Goal: Task Accomplishment & Management: Complete application form

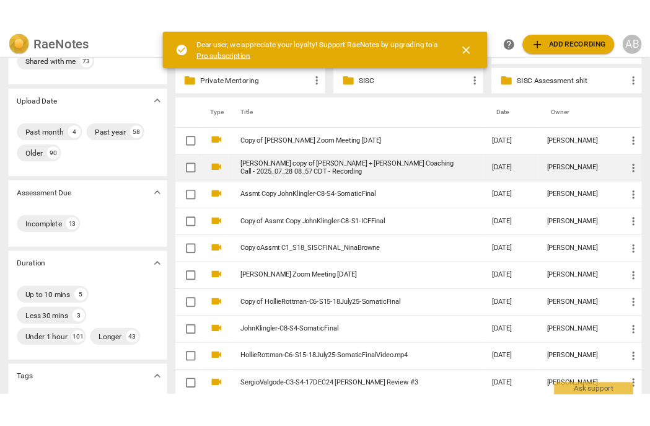
scroll to position [85, 0]
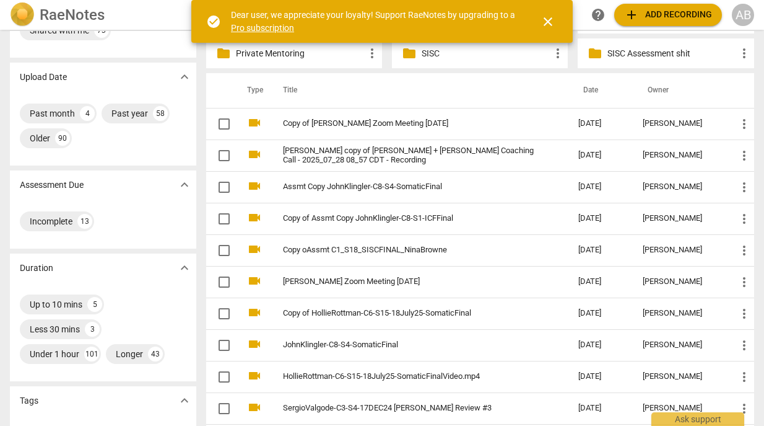
click at [359, 253] on link "Copy oAssmt C1_S18_SISCFINAL_NinaBrowne" at bounding box center [408, 249] width 251 height 9
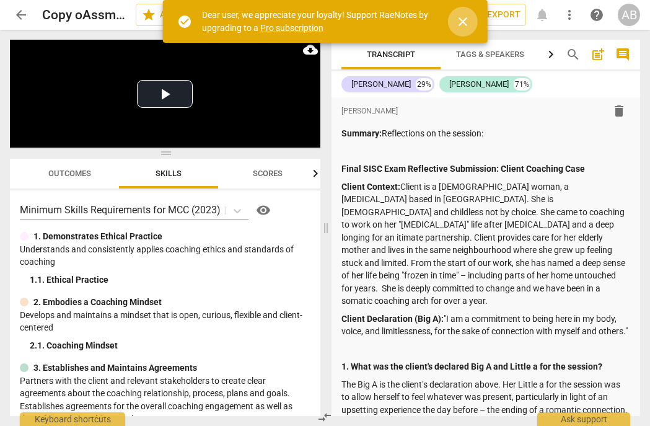
click at [466, 23] on span "close" at bounding box center [462, 21] width 15 height 15
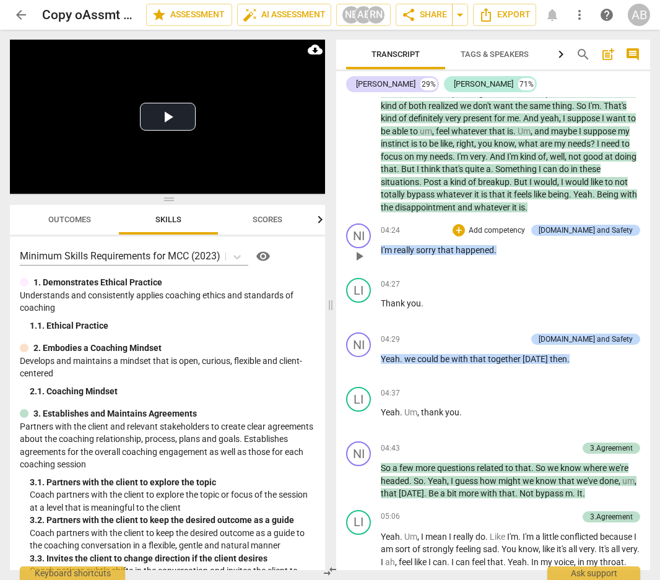
scroll to position [3010, 0]
click at [611, 196] on p "Yeah , it was a bit upsetting because I met up with someone and we kind of both…" at bounding box center [511, 149] width 260 height 127
drag, startPoint x: 598, startPoint y: 131, endPoint x: 455, endPoint y: 147, distance: 144.6
click at [455, 147] on p "Yeah , it was a bit upsetting because I met up with someone and we kind of both…" at bounding box center [511, 149] width 260 height 127
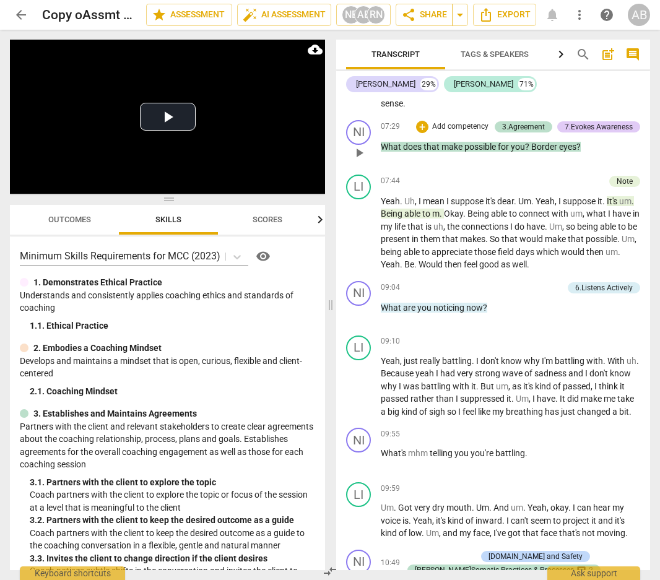
scroll to position [3684, 0]
click at [505, 121] on div "3.Agreement" at bounding box center [523, 126] width 43 height 11
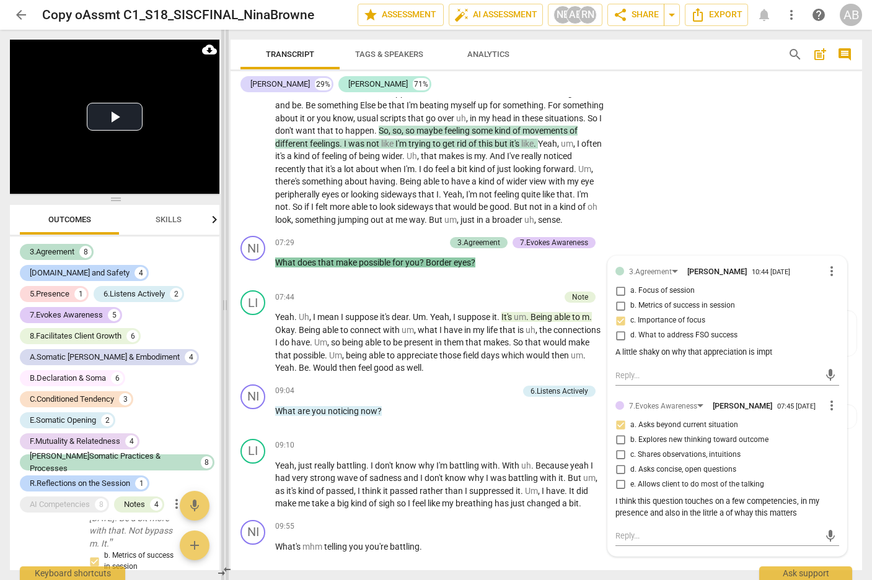
scroll to position [1605, 0]
drag, startPoint x: 316, startPoint y: 306, endPoint x: 224, endPoint y: 307, distance: 91.7
click at [224, 307] on span at bounding box center [224, 305] width 7 height 551
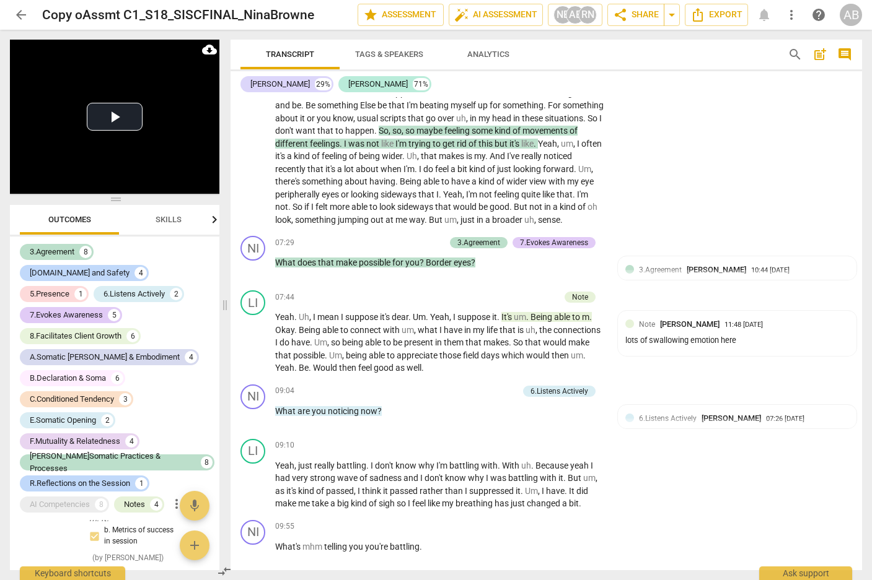
click at [173, 214] on span "Skills" at bounding box center [169, 220] width 56 height 17
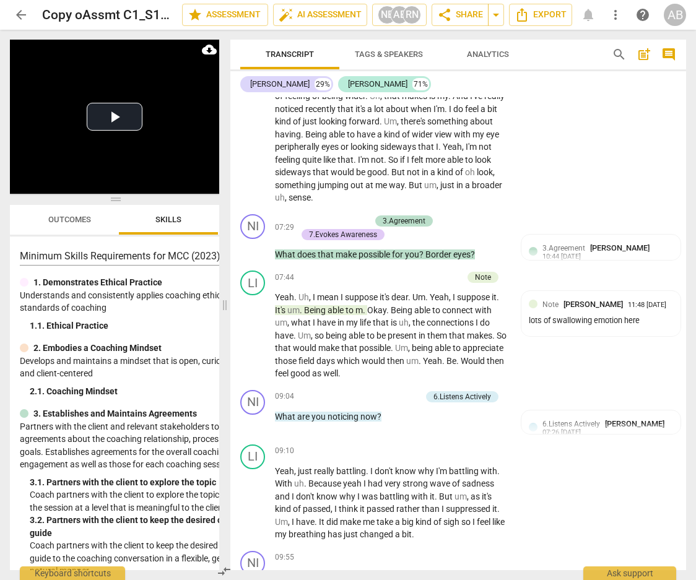
scroll to position [3212, 0]
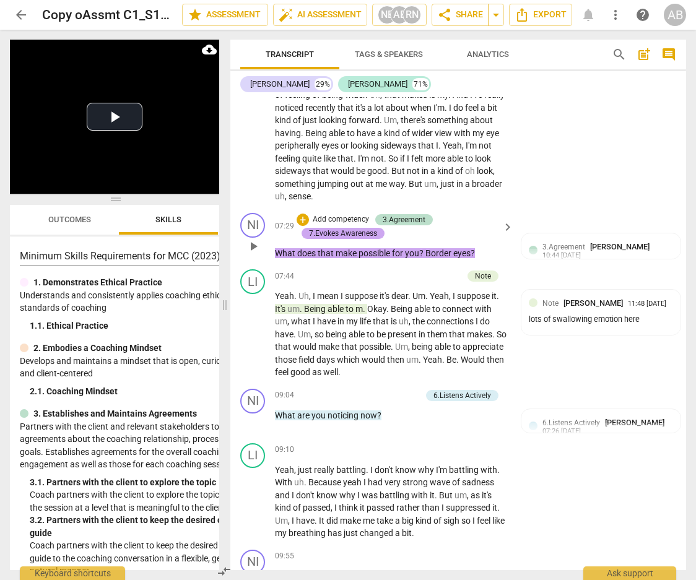
click at [371, 239] on div "7.Evokes Awareness" at bounding box center [343, 233] width 68 height 11
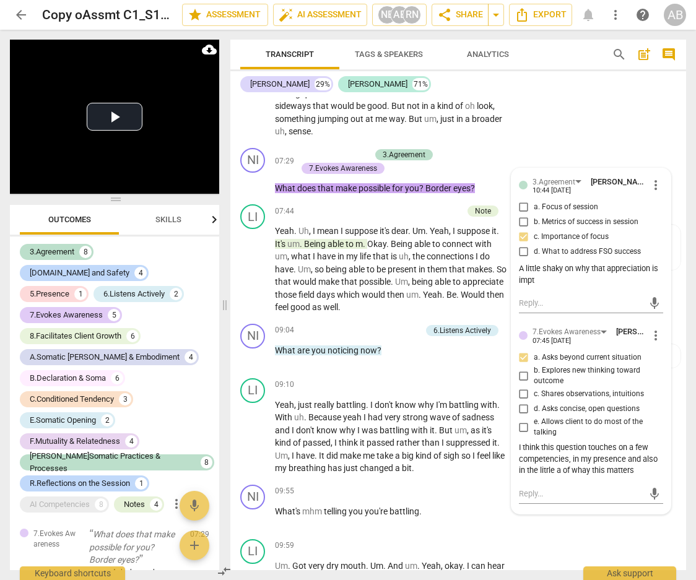
scroll to position [3279, 0]
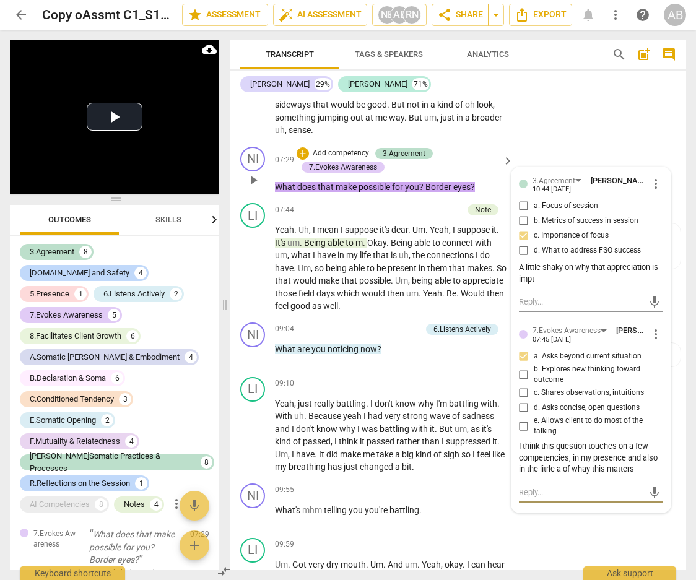
click at [566, 425] on textarea at bounding box center [581, 493] width 125 height 12
type textarea "N"
type textarea "NO"
type textarea "NOt"
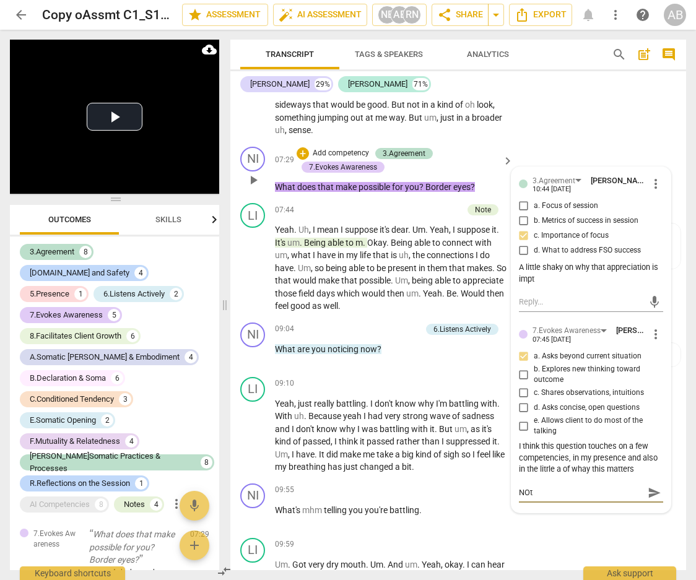
type textarea "NOt"
type textarea "NOt r"
type textarea "NOt re"
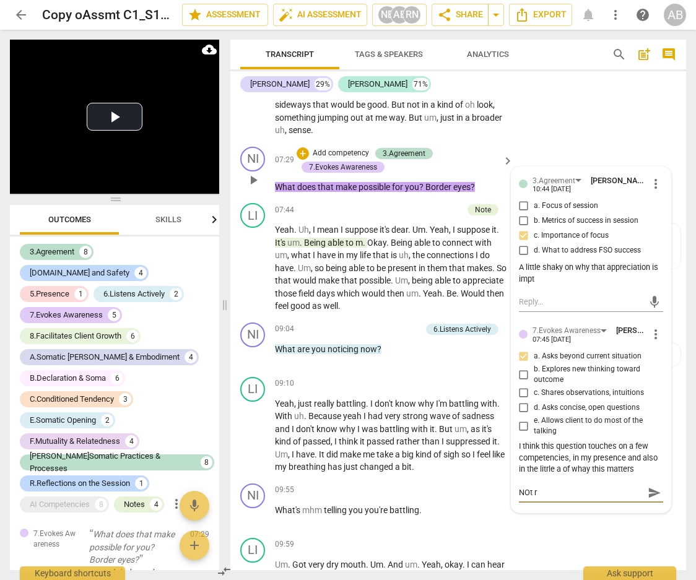
type textarea "NOt re"
type textarea "NOt rea"
type textarea "NOt real"
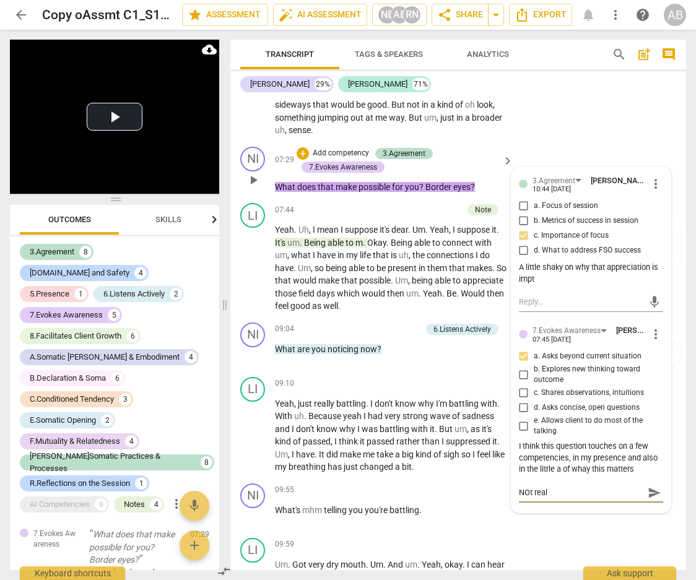
type textarea "NOt reall"
type textarea "NOt really"
type textarea "NOt really."
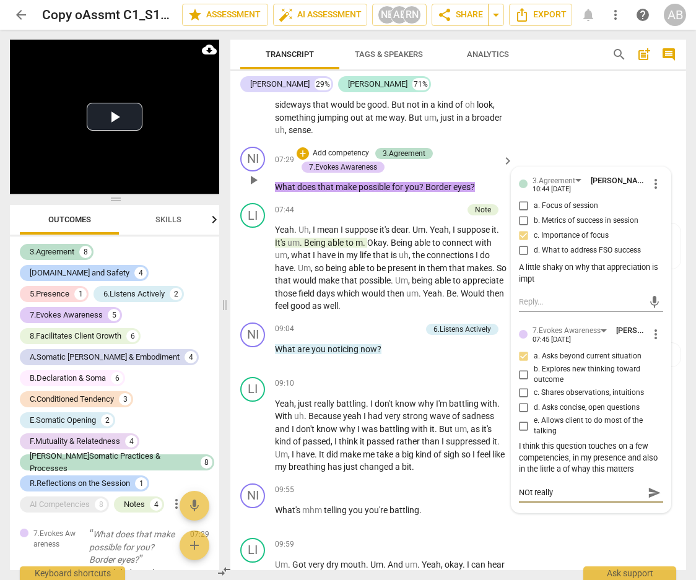
type textarea "NOt really."
type textarea "NOt really. T"
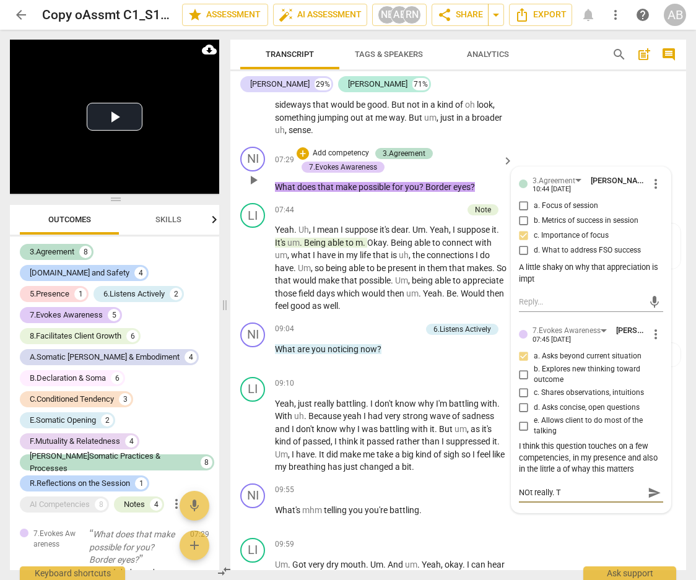
type textarea "NOt really. Th"
type textarea "NOt really. Thi"
type textarea "NOt really. This"
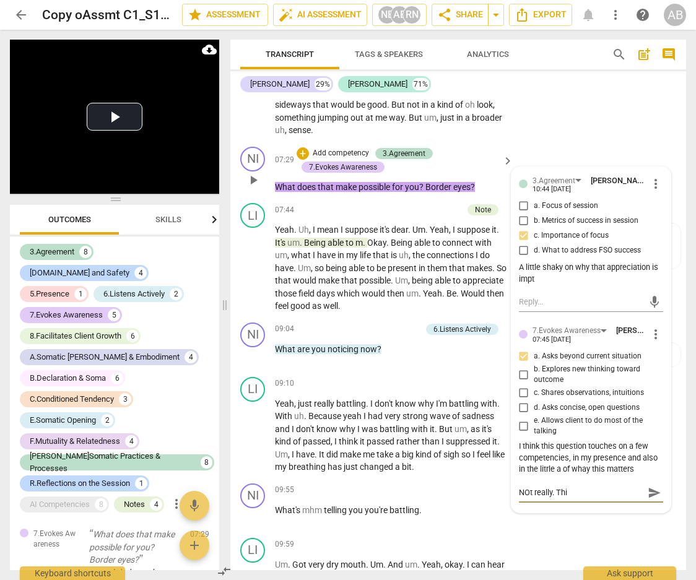
type textarea "NOt really. This"
type textarea "NOt really. This i"
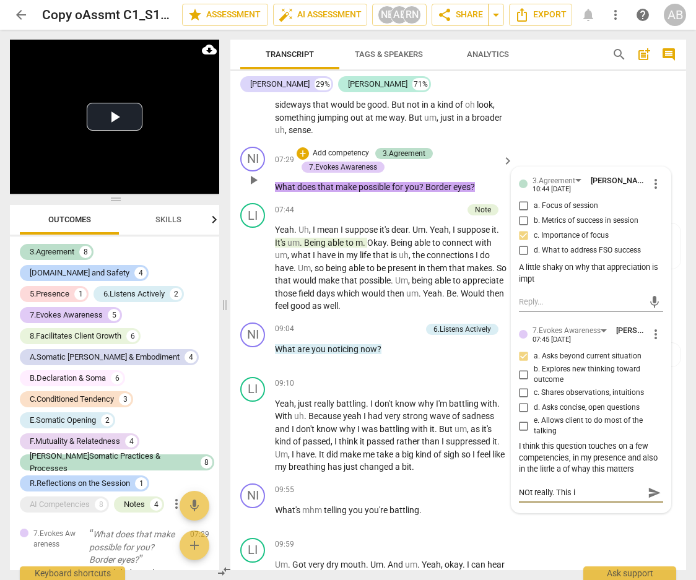
type textarea "NOt really. This is"
type textarea "NOt really. This is m"
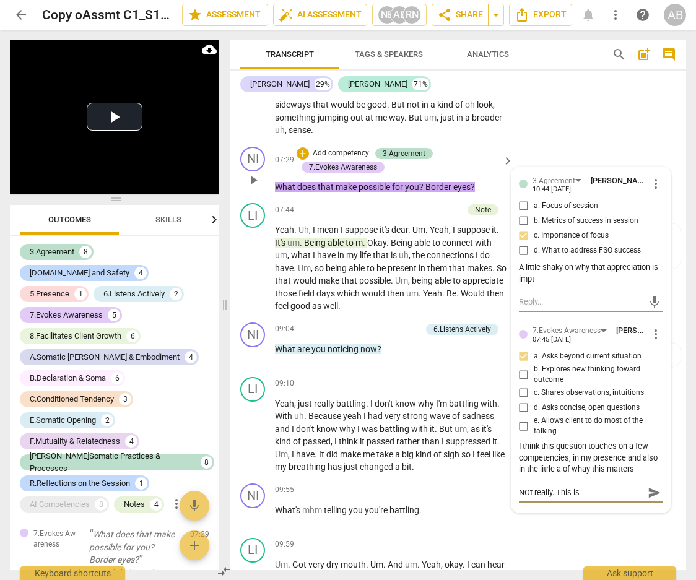
type textarea "NOt really. This is m"
type textarea "NOt really. This is mo"
type textarea "NOt really. This is mor"
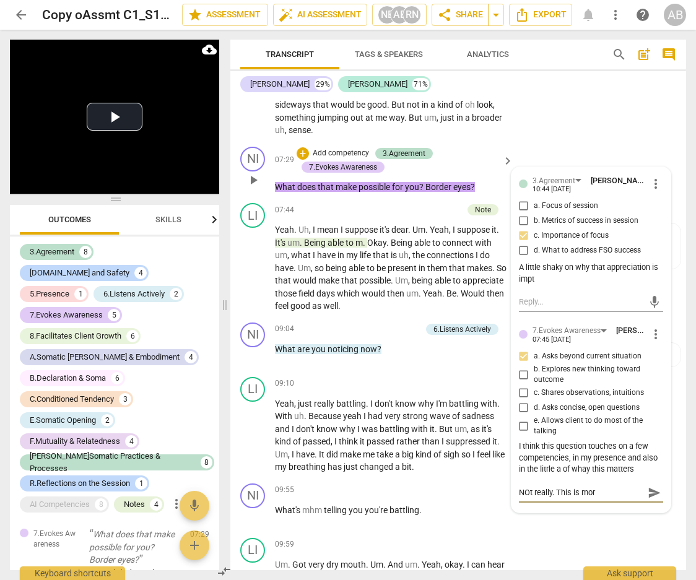
type textarea "NOt really. This is more"
type textarea "NOt really. This is more l"
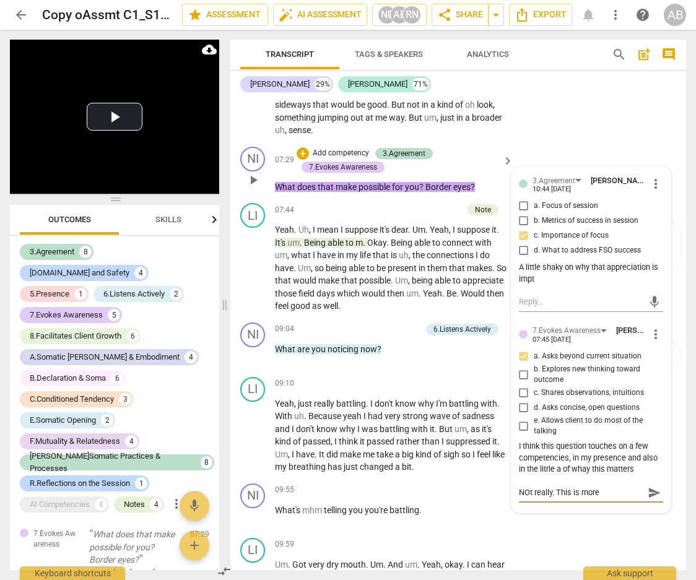
type textarea "NOt really. This is more l"
type textarea "NOt really. This is more li"
type textarea "NOt really. This is more lis"
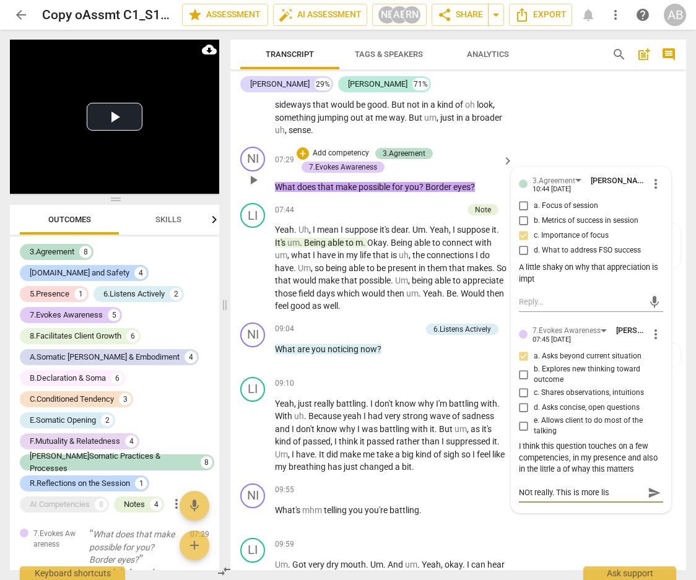
type textarea "NOt really. This is more list"
type textarea "NOt really. This is more liste"
type textarea "NOt really. This is more listen"
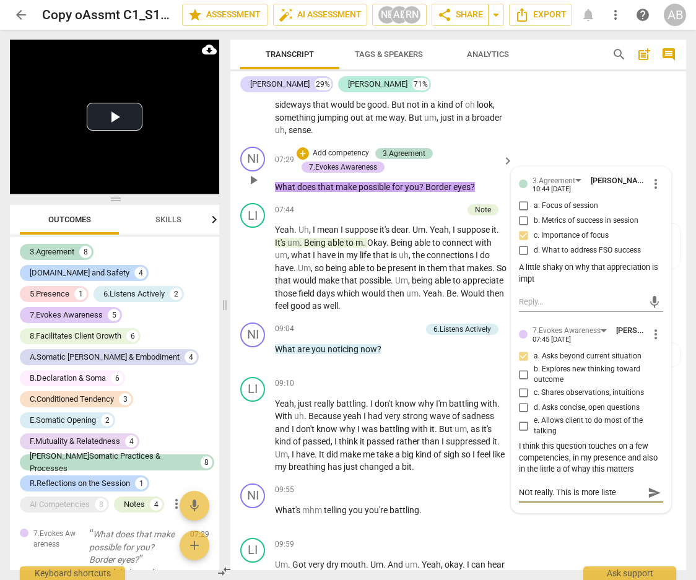
type textarea "NOt really. This is more listen"
type textarea "NOt really. This is more listeni"
type textarea "NOt really. This is more listenin"
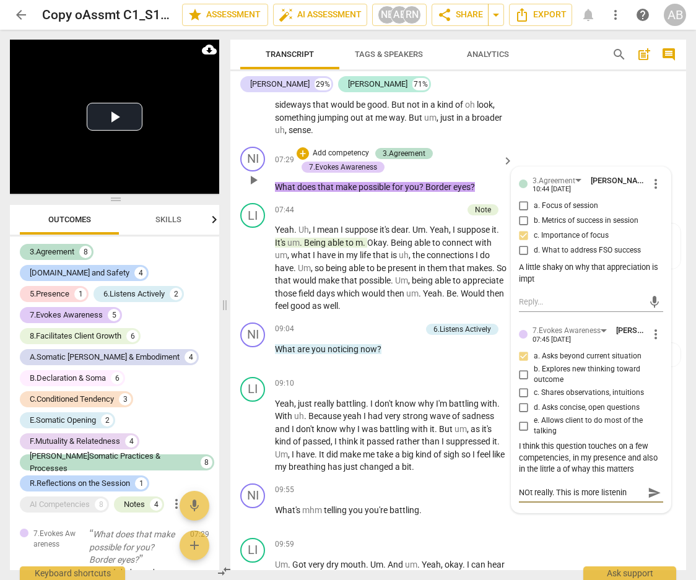
type textarea "NOt really. This is more listening"
click at [276, 192] on span "What" at bounding box center [286, 187] width 22 height 10
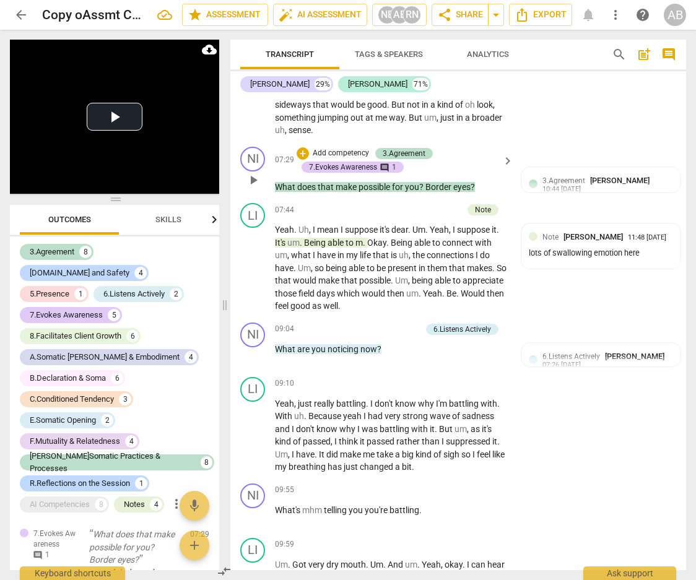
click at [321, 159] on p "Add competency" at bounding box center [341, 153] width 59 height 11
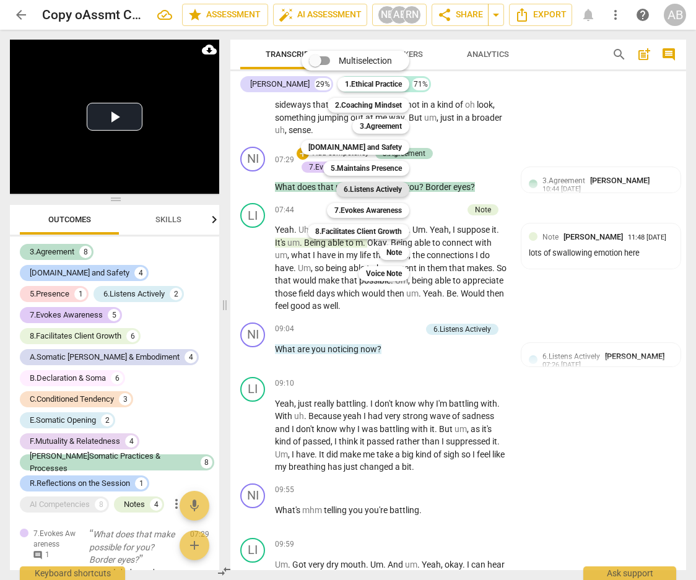
click at [394, 191] on b "6.Listens Actively" at bounding box center [373, 189] width 58 height 15
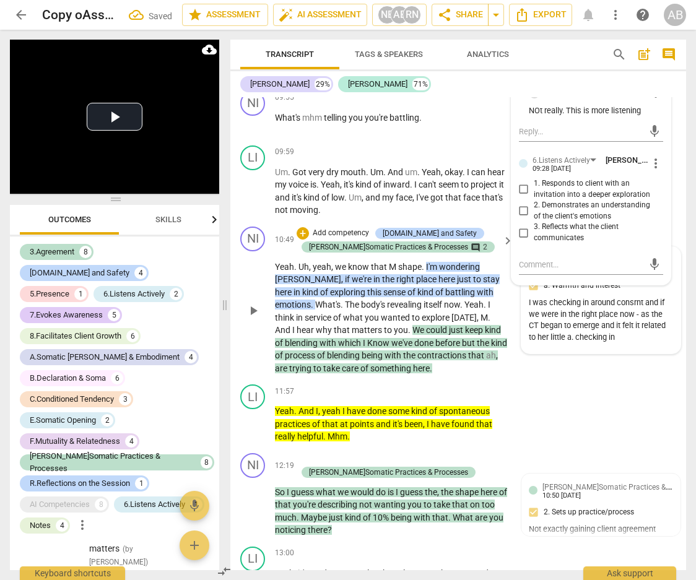
scroll to position [3673, 0]
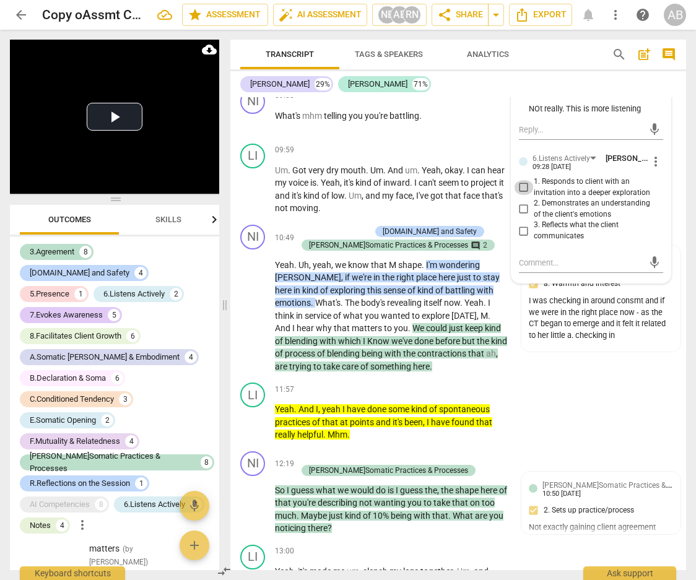
click at [525, 195] on input "1. Responds to client with an invitation into a deeper exploration" at bounding box center [524, 187] width 20 height 15
checkbox input "true"
click at [681, 4] on div "arrow_back Copy oAssmt C1_S18_SISCFINAL_NinaBrowne edit star Assessment auto_fi…" at bounding box center [348, 15] width 676 height 30
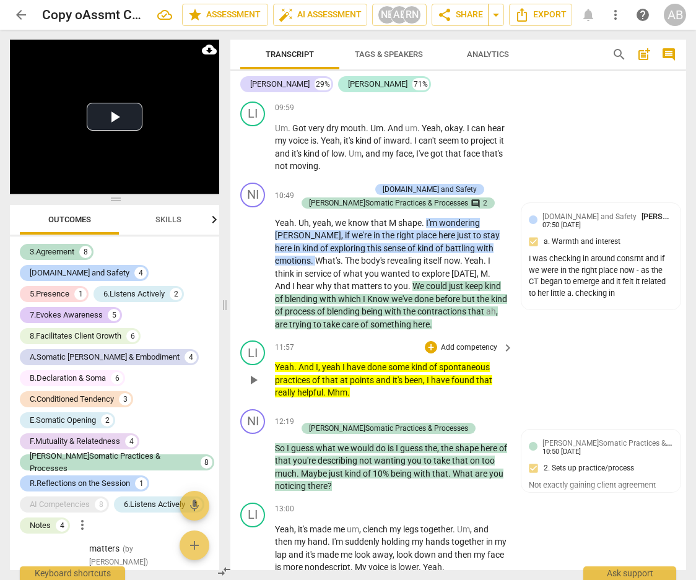
scroll to position [3720, 0]
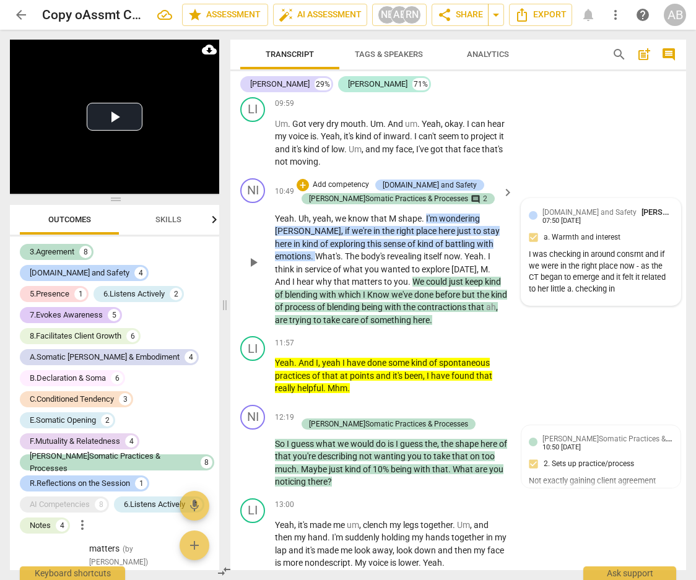
click at [566, 261] on div "[DOMAIN_NAME] and Safety [PERSON_NAME] 07:50 [DATE] a. Warmth and interest I wa…" at bounding box center [601, 252] width 144 height 92
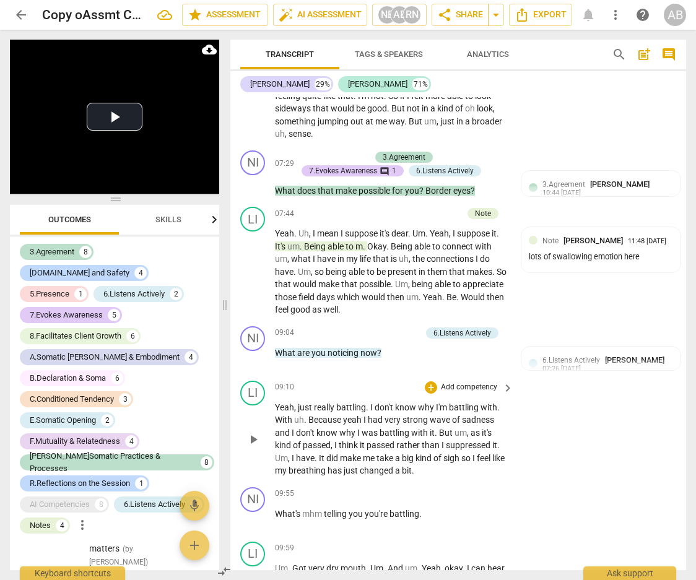
scroll to position [3272, 0]
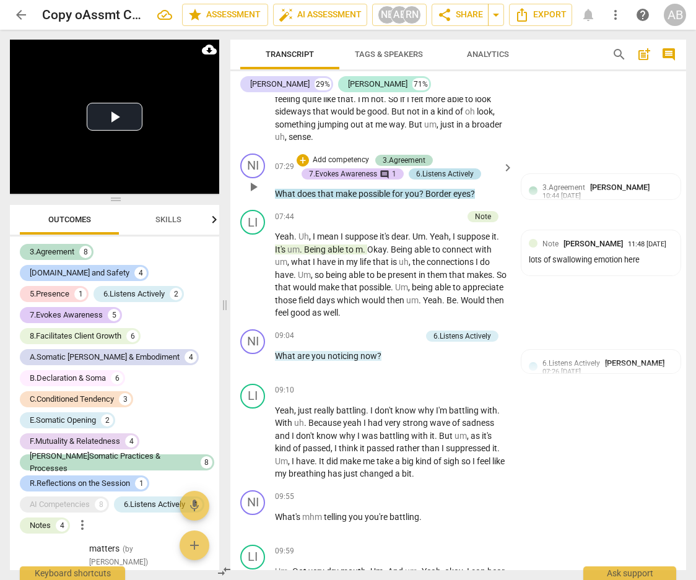
click at [445, 180] on div "6.Listens Actively" at bounding box center [445, 173] width 58 height 11
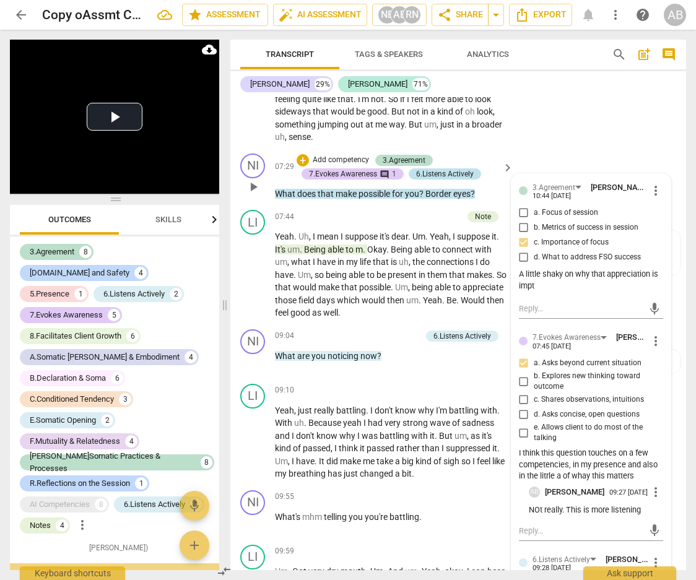
scroll to position [2074, 0]
click at [653, 425] on span "more_vert" at bounding box center [656, 492] width 15 height 15
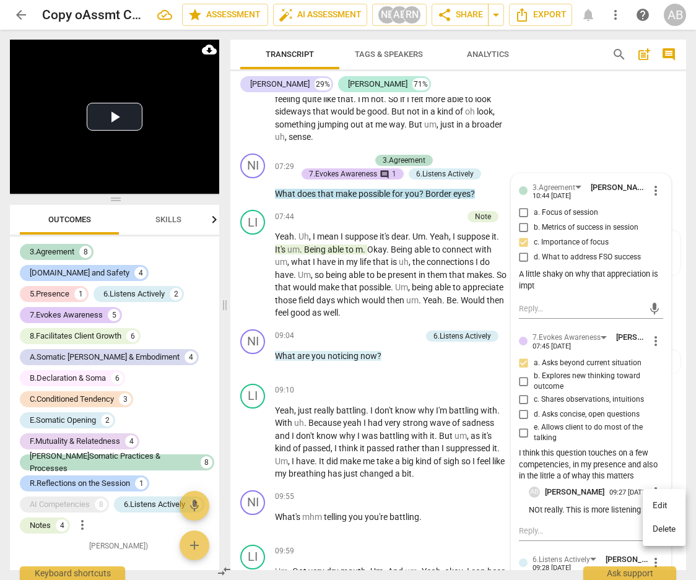
click at [660, 424] on div at bounding box center [348, 290] width 696 height 580
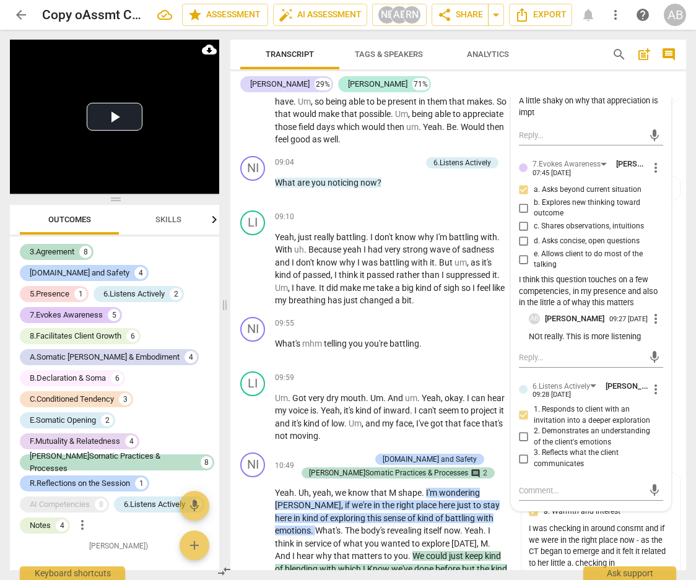
scroll to position [3462, 0]
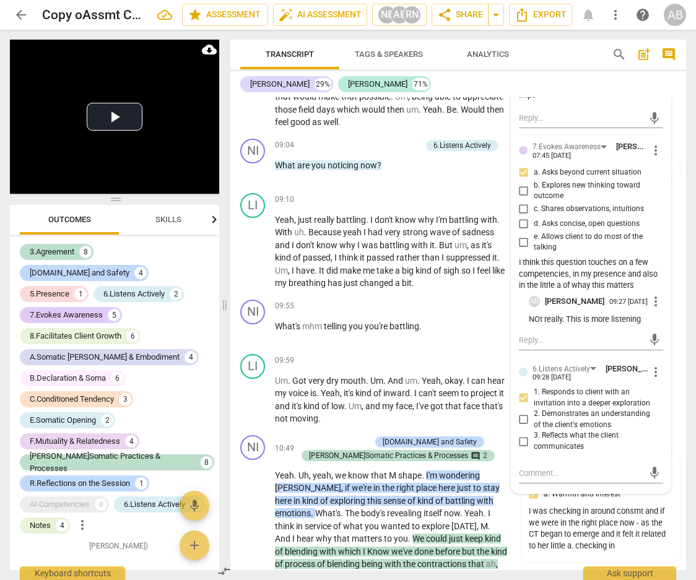
click at [655, 380] on span "more_vert" at bounding box center [656, 372] width 15 height 15
drag, startPoint x: 658, startPoint y: 411, endPoint x: 436, endPoint y: 308, distance: 245.2
click at [658, 411] on li "Delete" at bounding box center [664, 411] width 43 height 24
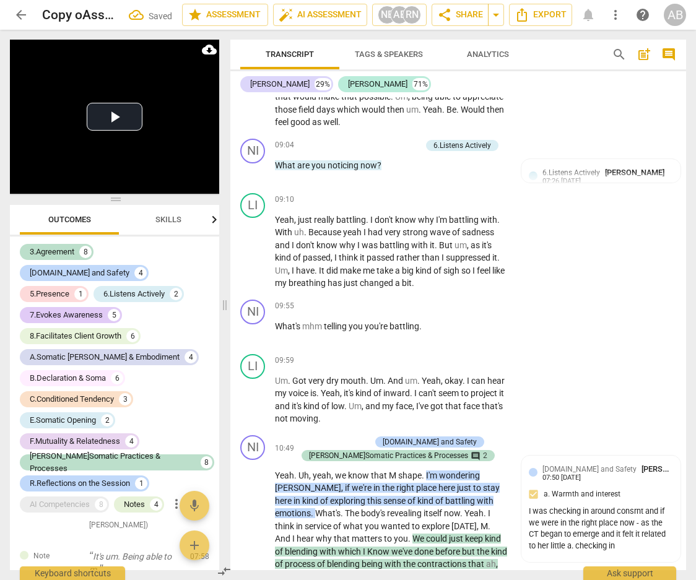
click at [672, 27] on div "arrow_back Copy oAssmt C1_S18_SISCFINAL_NinaBrowne Saved edit star Assessment a…" at bounding box center [348, 15] width 676 height 30
click at [671, 14] on div "AB" at bounding box center [675, 15] width 22 height 22
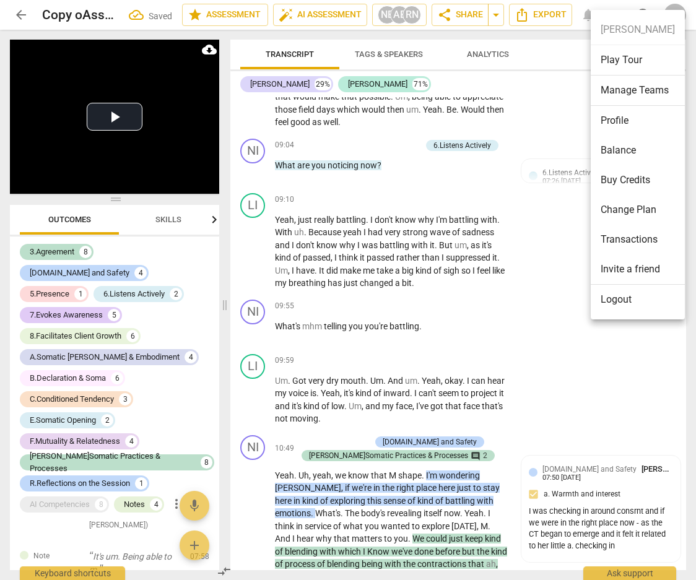
click at [167, 367] on div at bounding box center [348, 290] width 696 height 580
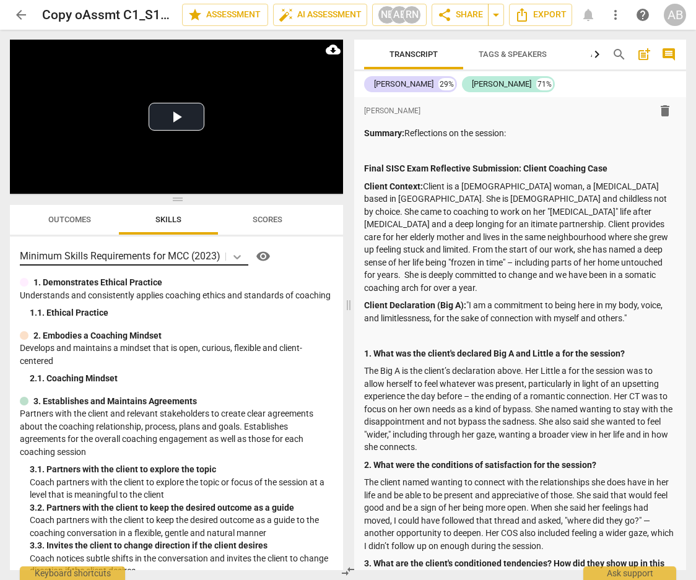
click at [234, 260] on icon at bounding box center [237, 257] width 12 height 12
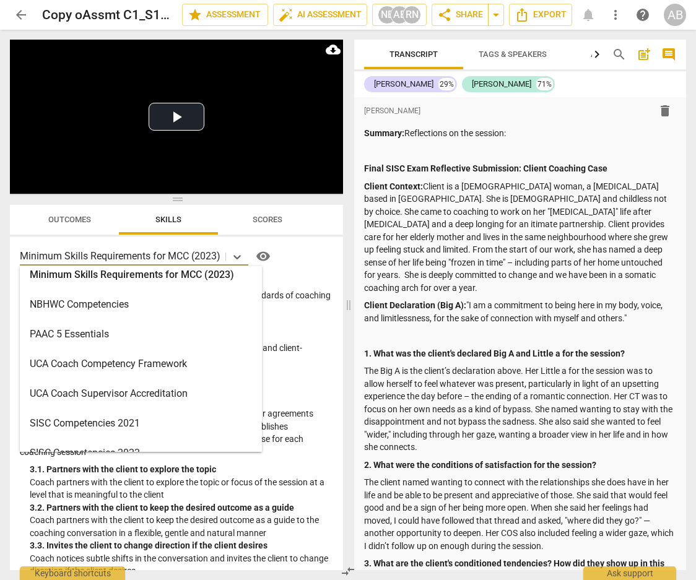
scroll to position [325, 0]
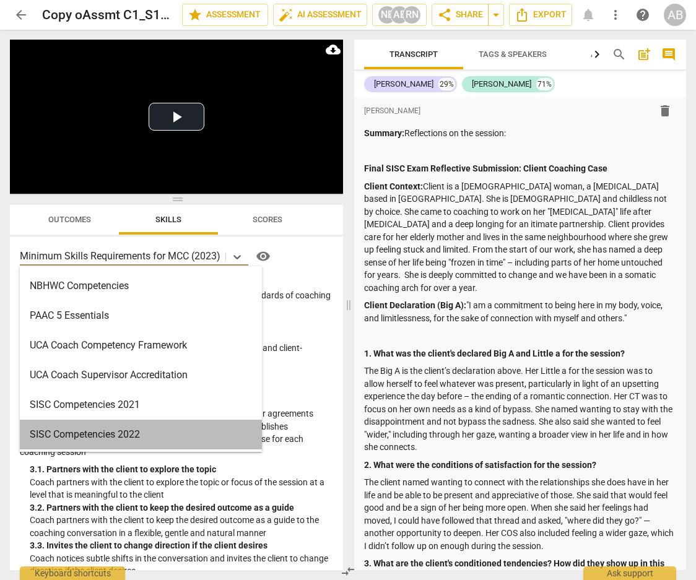
click at [135, 425] on div "SISC Competencies 2022" at bounding box center [141, 435] width 242 height 30
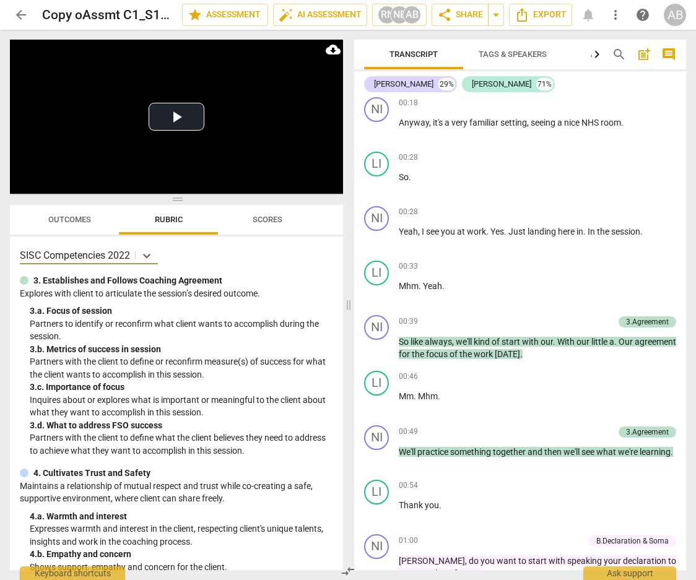
scroll to position [2193, 0]
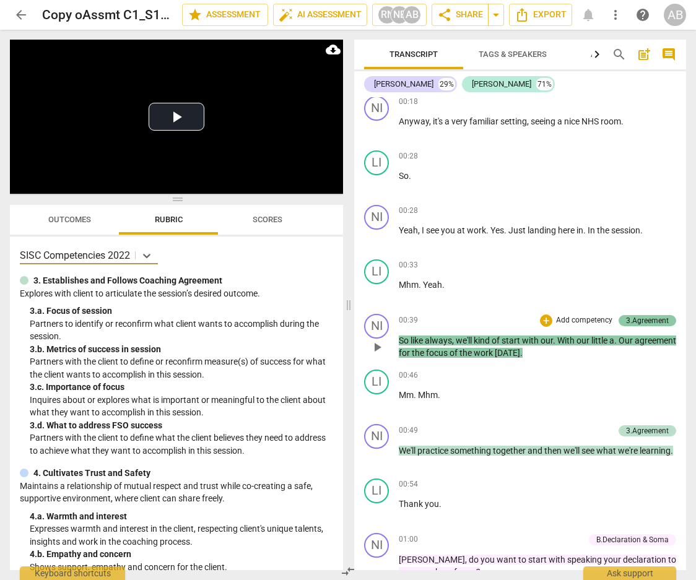
click at [667, 324] on div "3.Agreement" at bounding box center [647, 320] width 43 height 11
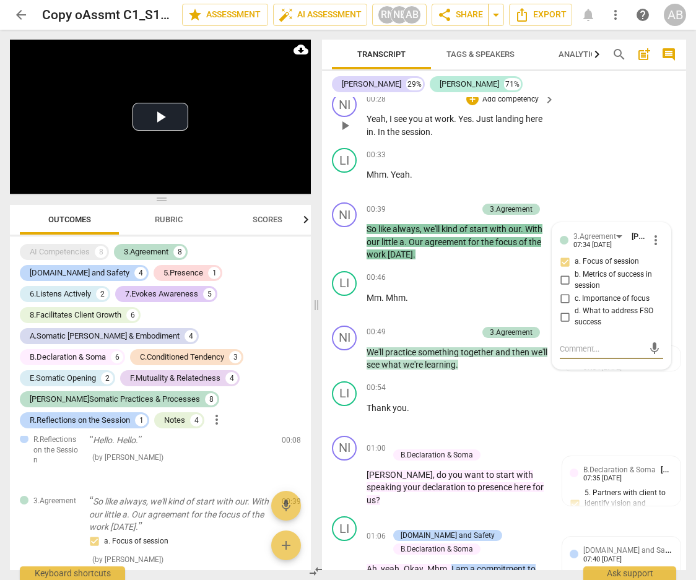
scroll to position [2193, 0]
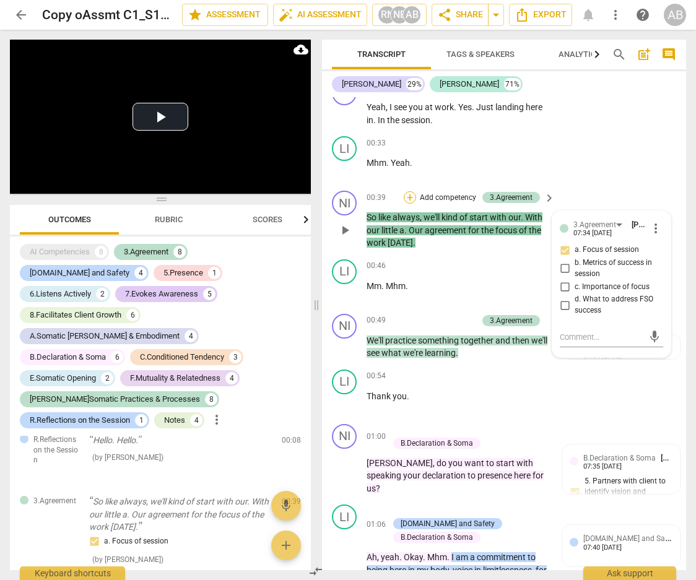
click at [411, 204] on div "+" at bounding box center [410, 197] width 12 height 12
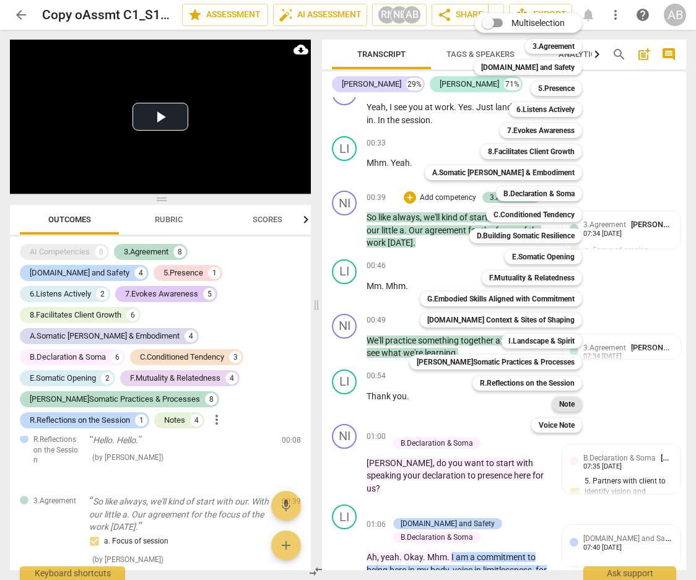
click at [561, 406] on b "Note" at bounding box center [566, 404] width 15 height 15
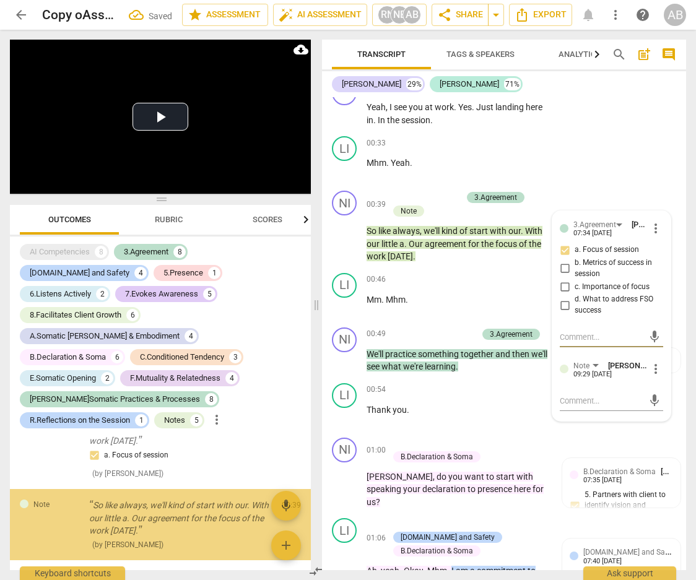
scroll to position [98, 0]
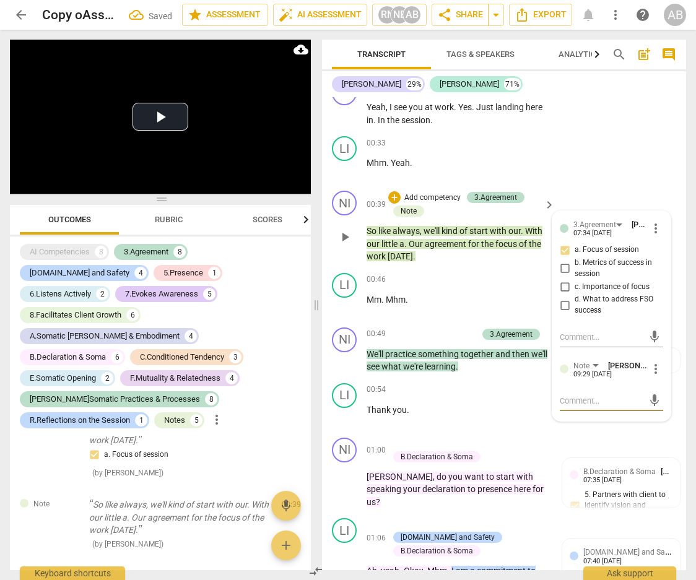
click at [594, 407] on textarea at bounding box center [602, 401] width 84 height 12
type textarea "T"
type textarea "Th"
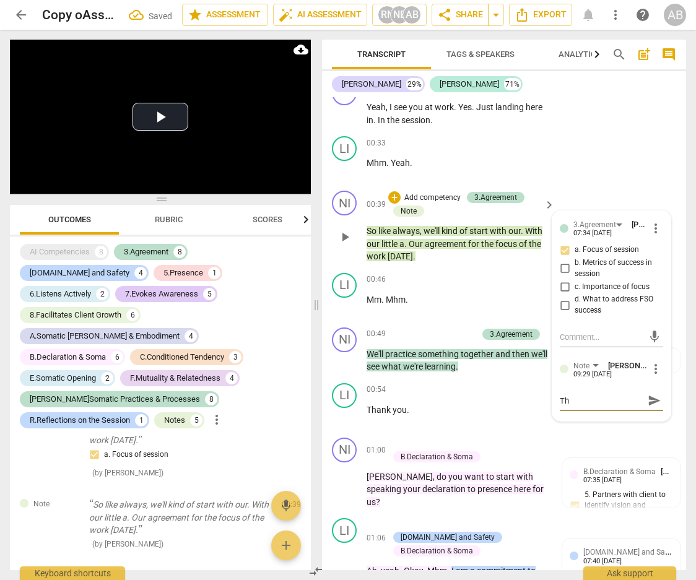
type textarea "Thi"
type textarea "This"
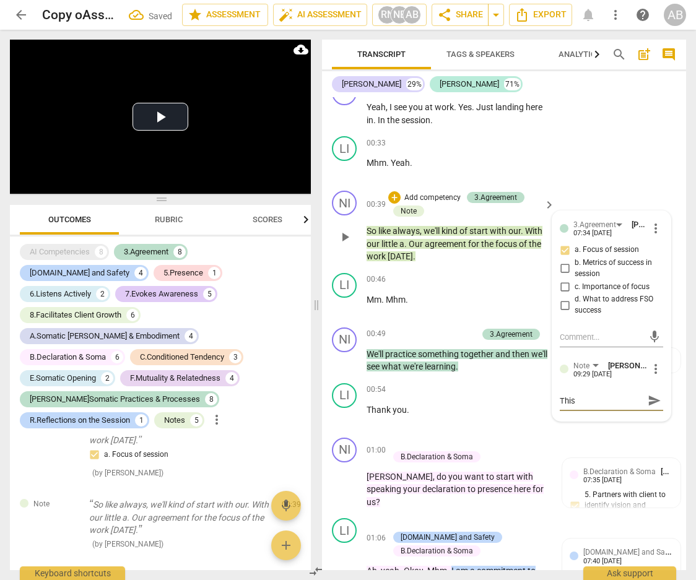
type textarea "This"
type textarea "This i"
type textarea "This is"
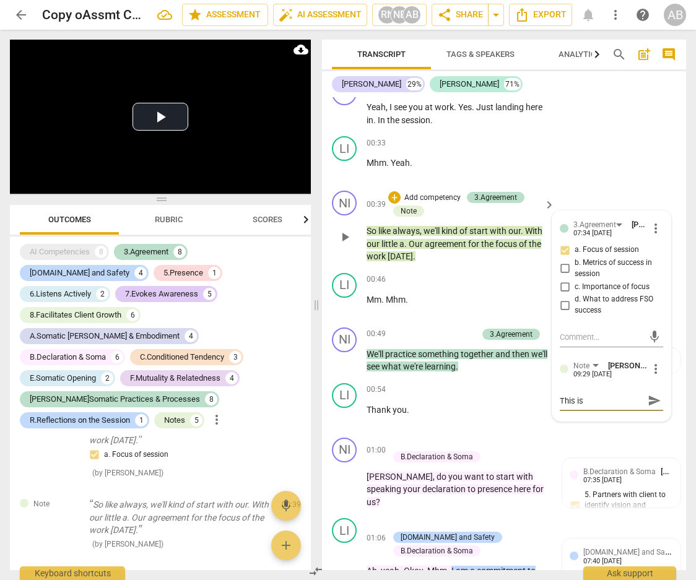
type textarea "This is"
type textarea "This is a"
type textarea "This is a b"
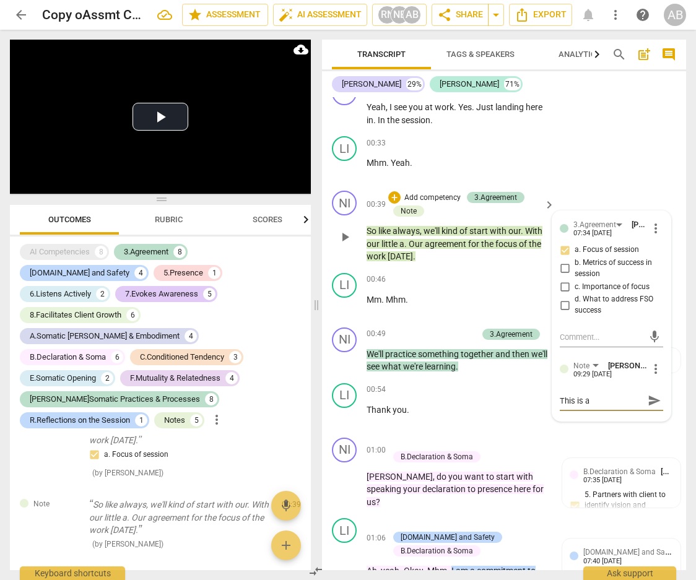
type textarea "This is a b"
type textarea "This is a bi"
type textarea "This is a bit"
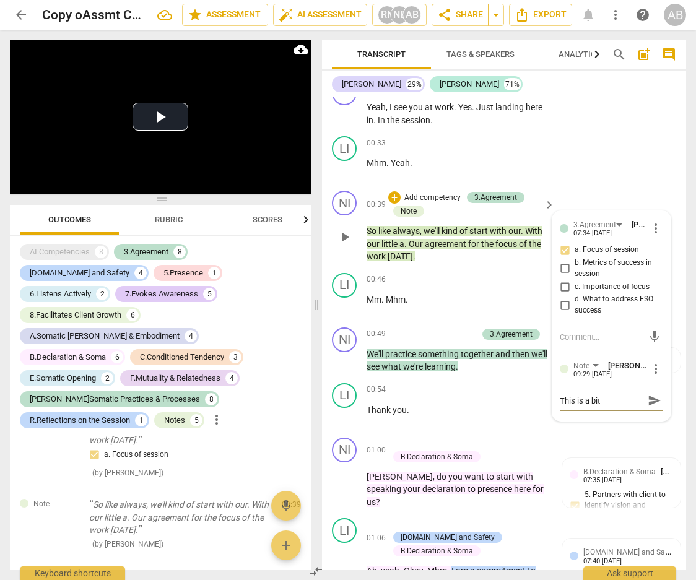
type textarea "This is a bit"
type textarea "This is a bit d"
type textarea "This is a bit di"
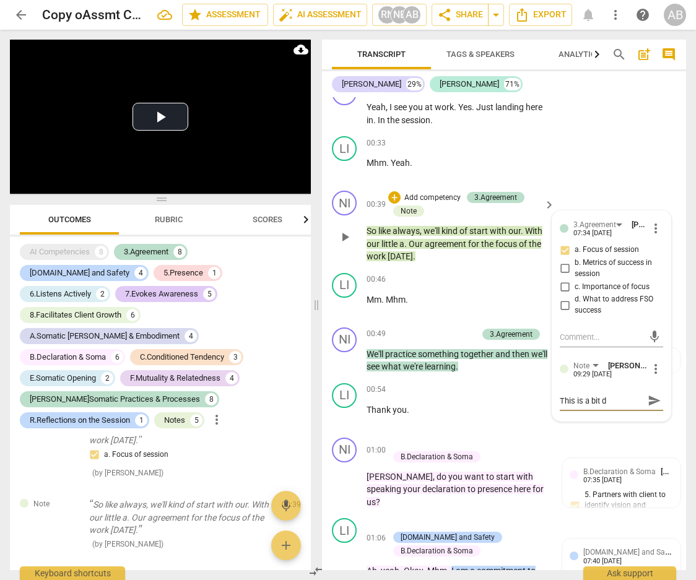
type textarea "This is a bit di"
type textarea "This is a bit dir"
type textarea "This is a bit dire"
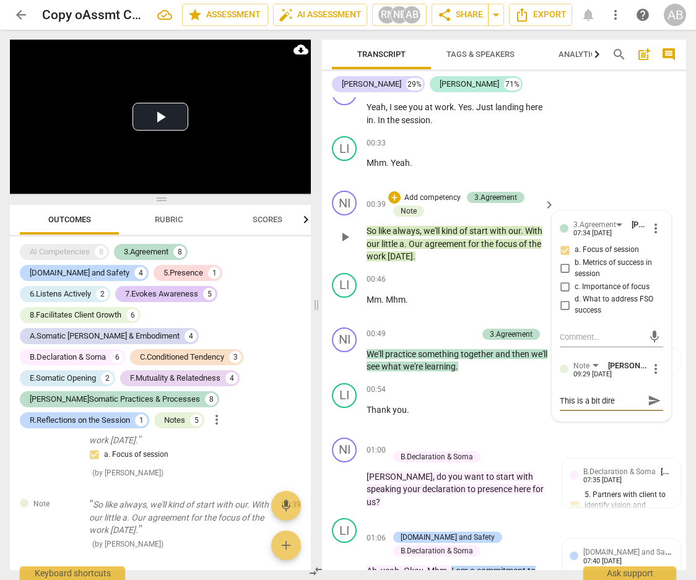
type textarea "This is a bit direc"
type textarea "This is a bit direct"
type textarea "This is a bit directi"
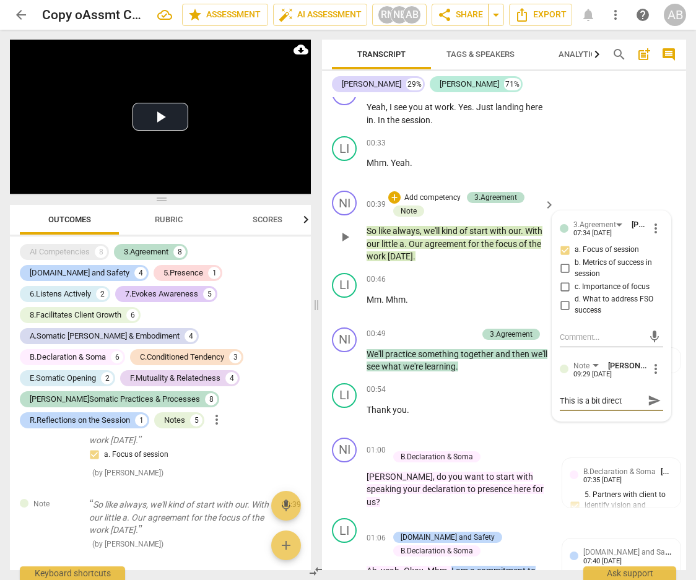
type textarea "This is a bit directi"
type textarea "This is a bit directic"
type textarea "This is a bit directice"
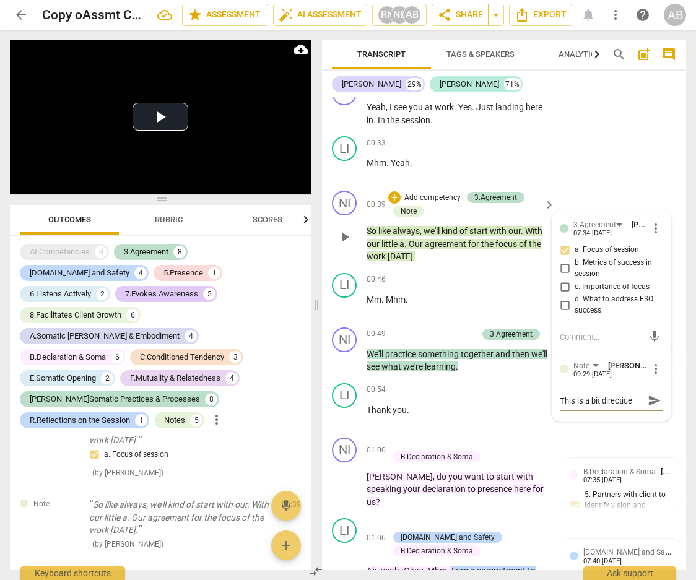
type textarea "This is a bit directic"
type textarea "This is a bit directi"
type textarea "This is a bit directiv"
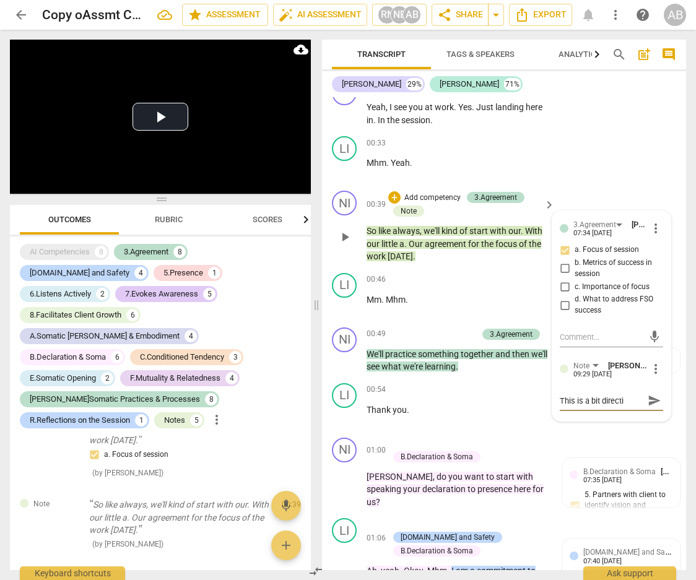
type textarea "This is a bit directiv"
type textarea "This is a bit directive"
type textarea "This is a bit directive."
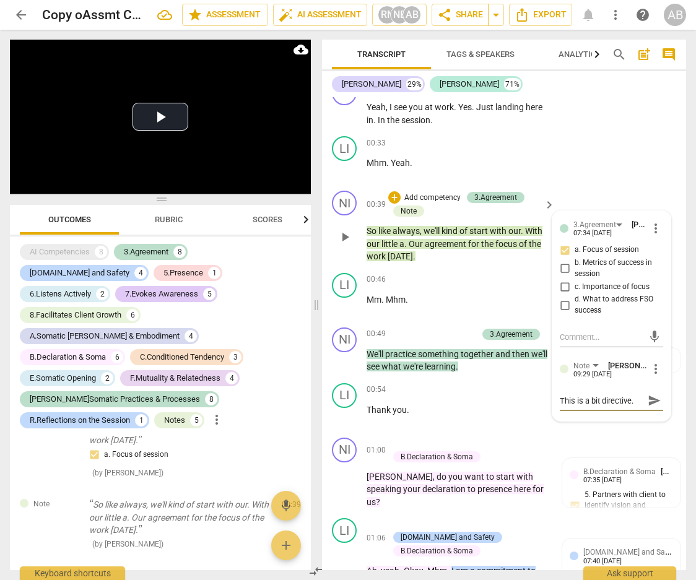
type textarea "This is a bit directive."
type textarea "This is a bit directive. E"
type textarea "This is a bit directive. Ec"
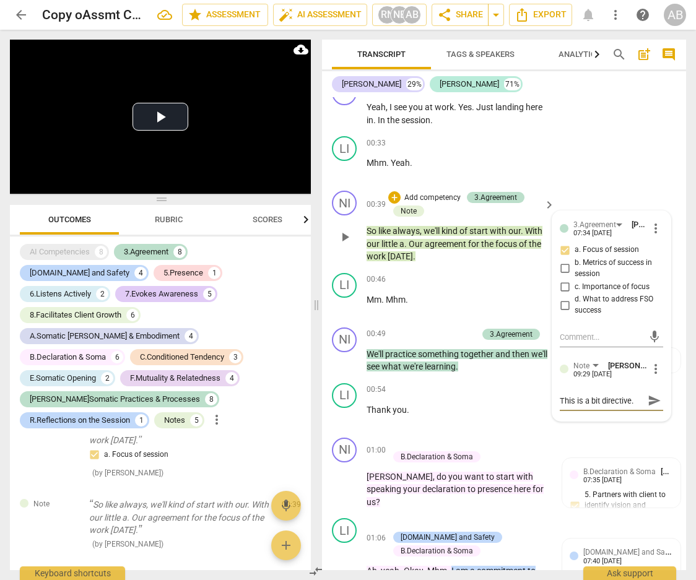
scroll to position [11, 0]
type textarea "This is a bit directive. Ecw"
type textarea "This is a bit directive. Ecwe"
type textarea "This is a bit directive. [GEOGRAPHIC_DATA]"
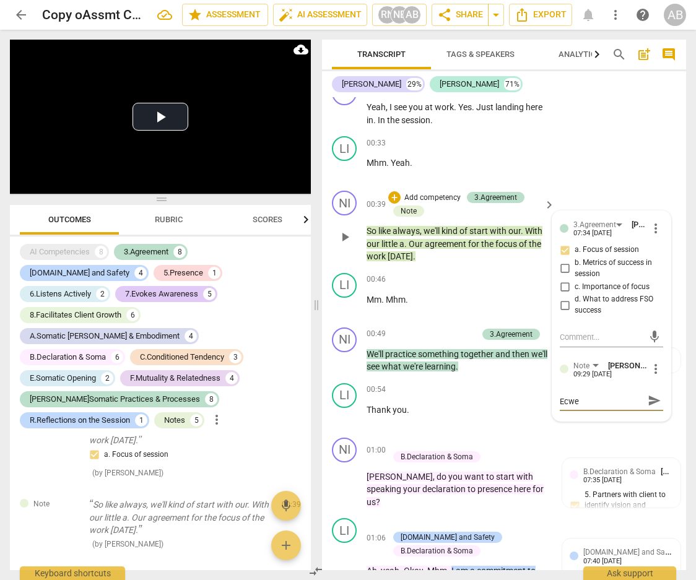
type textarea "This is a bit directive. [GEOGRAPHIC_DATA]"
type textarea "This is a bit directive. Ecwe"
type textarea "This is a bit directive. Ecw"
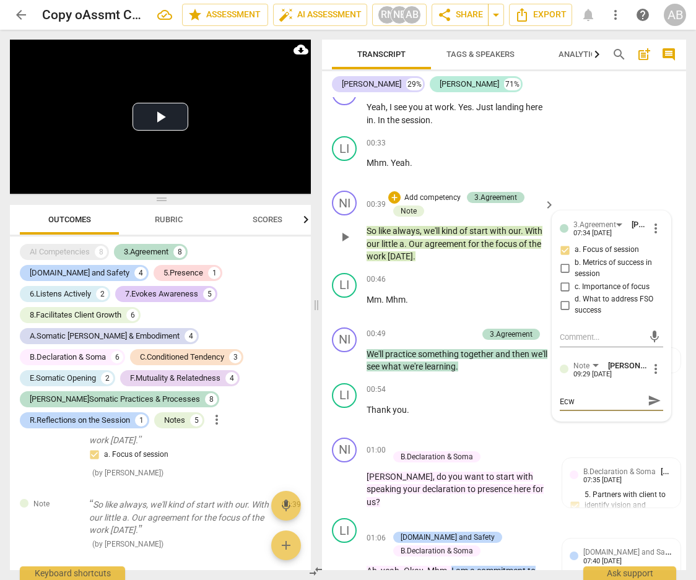
type textarea "This is a bit directive. Ec"
type textarea "This is a bit directive. E"
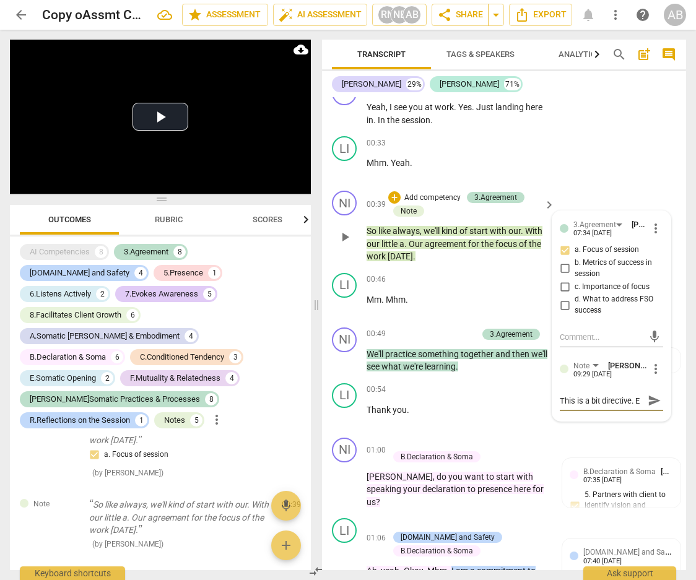
type textarea "This is a bit directive."
type textarea "This is a bit directive. v"
type textarea "This is a bit directive."
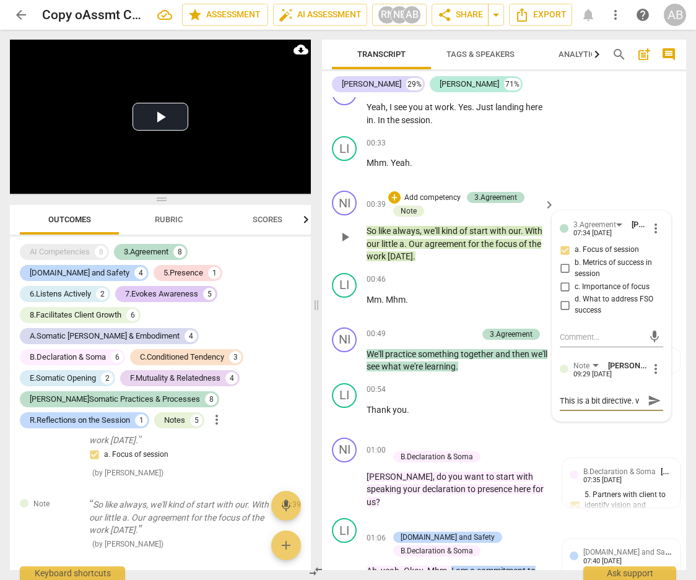
type textarea "This is a bit directive."
type textarea "This is a bit directive. E"
type textarea "This is a bit directive. Ev"
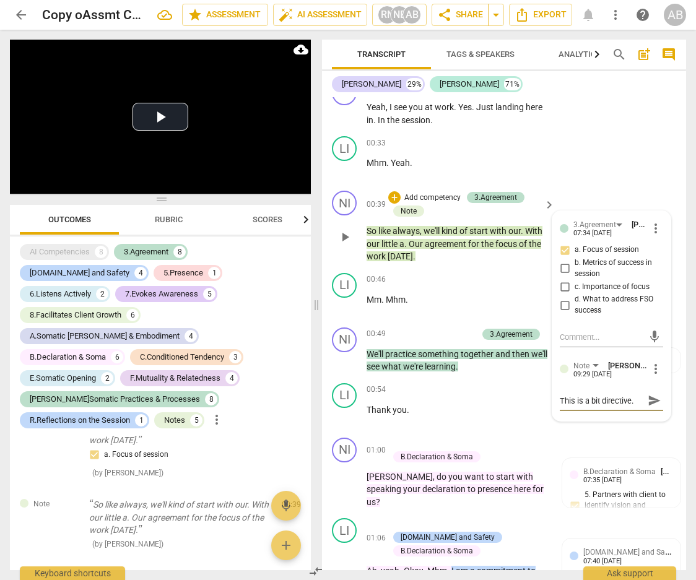
scroll to position [11, 0]
type textarea "This is a bit directive. Eve"
type textarea "This is a bit directive. Even"
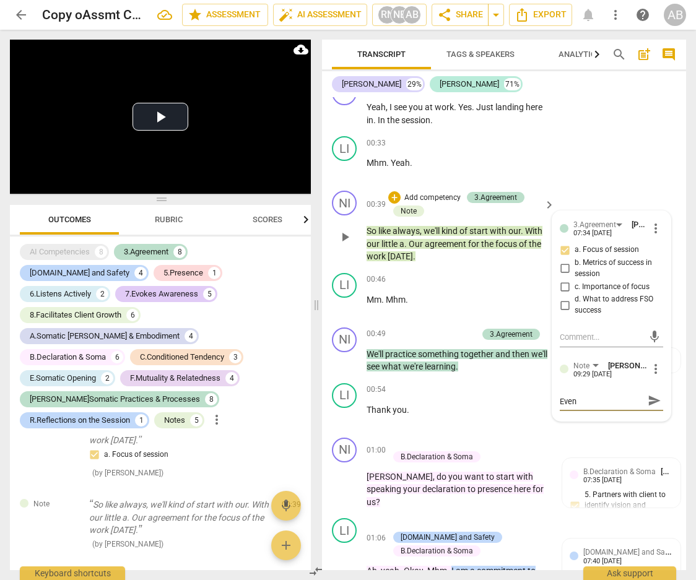
type textarea "This is a bit directive. Even"
type textarea "This is a bit directive. Even t"
type textarea "This is a bit directive. Even th"
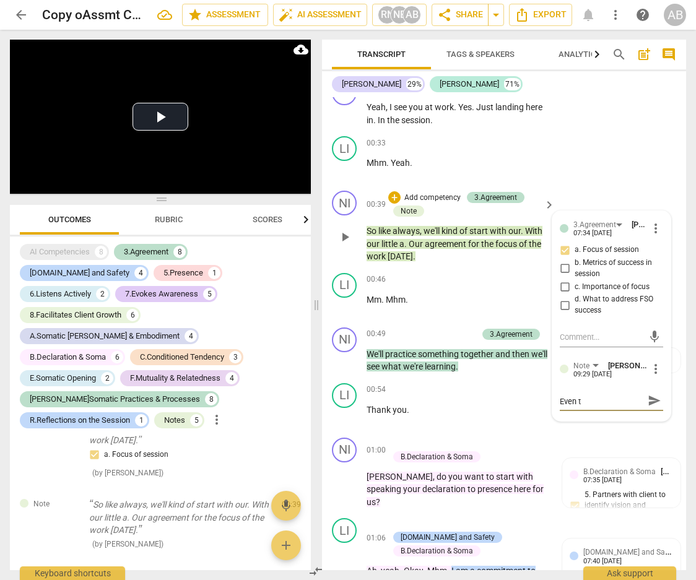
type textarea "This is a bit directive. Even th"
type textarea "This is a bit directive. Even tho"
type textarea "This is a bit directive. Even thou"
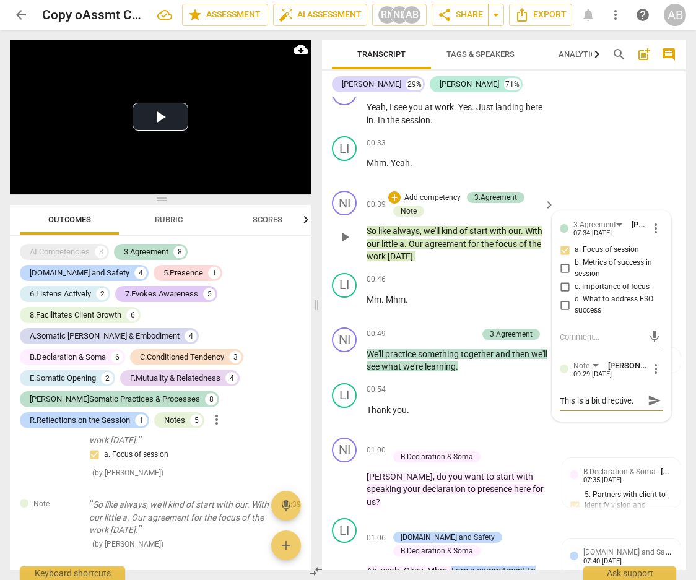
type textarea "This is a bit directive. Even thou"
type textarea "This is a bit directive. Even thoug"
type textarea "This is a bit directive. Even though"
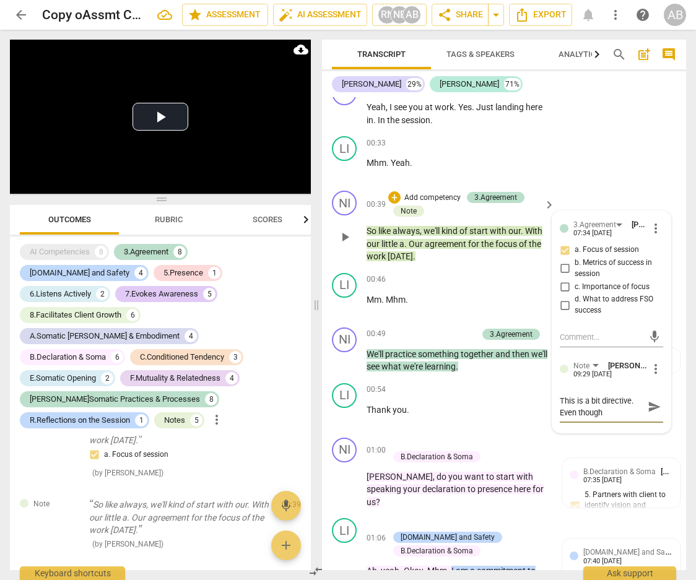
type textarea "This is a bit directive. Even though"
type textarea "This is a bit directive. Even though t"
type textarea "This is a bit directive. Even though th"
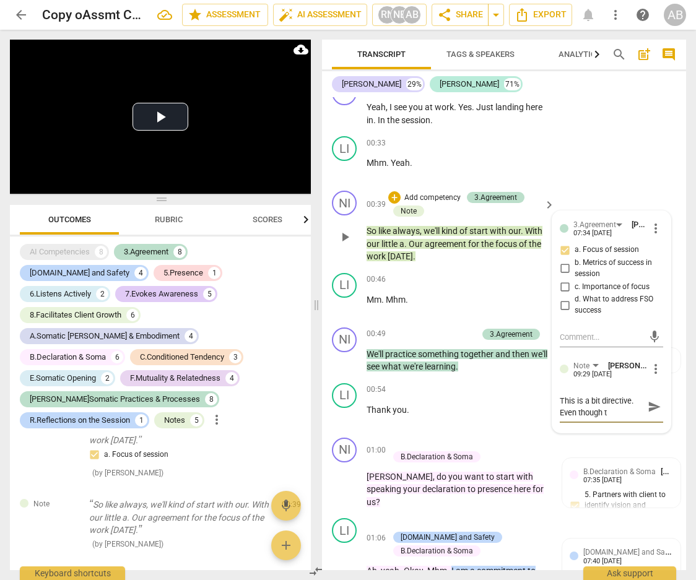
type textarea "This is a bit directive. Even though th"
type textarea "This is a bit directive. Even though the"
type textarea "This is a bit directive. Even though ther"
type textarea "This is a bit directive. Even though there"
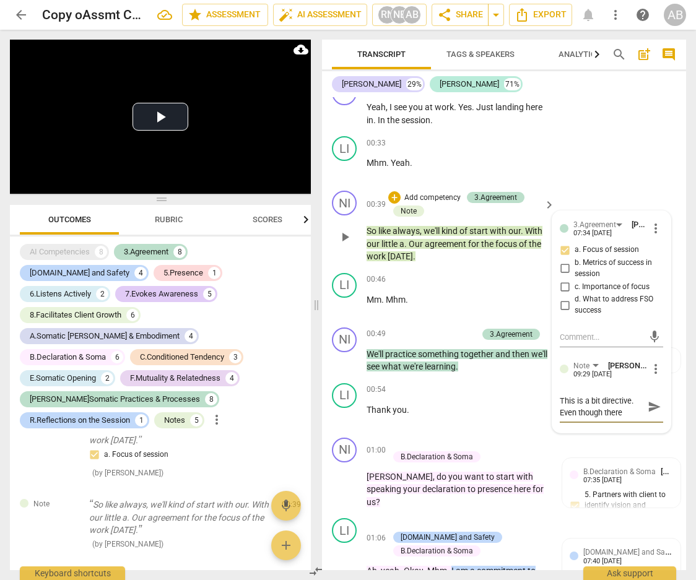
type textarea "This is a bit directive. Even though theree"
type textarea "This is a bit directive. Even though there"
type textarea "This is a bit directive. Even though ther"
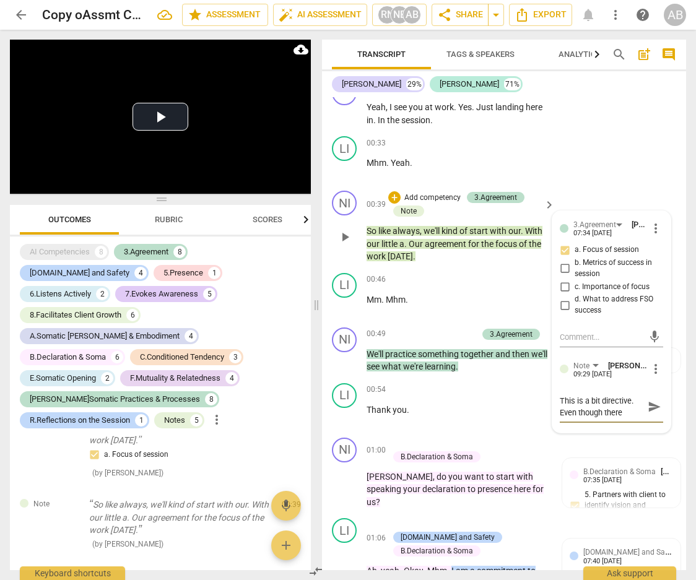
type textarea "This is a bit directive. Even though ther"
type textarea "This is a bit directive. Even though the"
type textarea "This is a bit directive. Even though th"
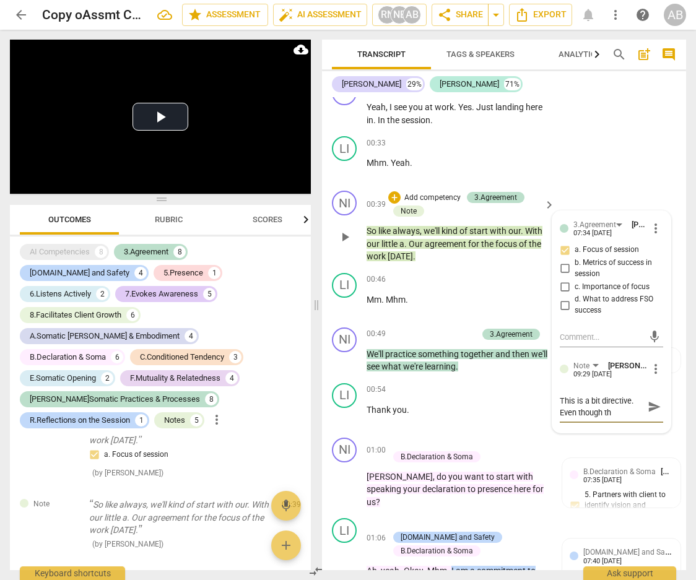
type textarea "This is a bit directive. Even though t"
type textarea "This is a bit directive. Even though th"
type textarea "This is a bit directive. Even though thi"
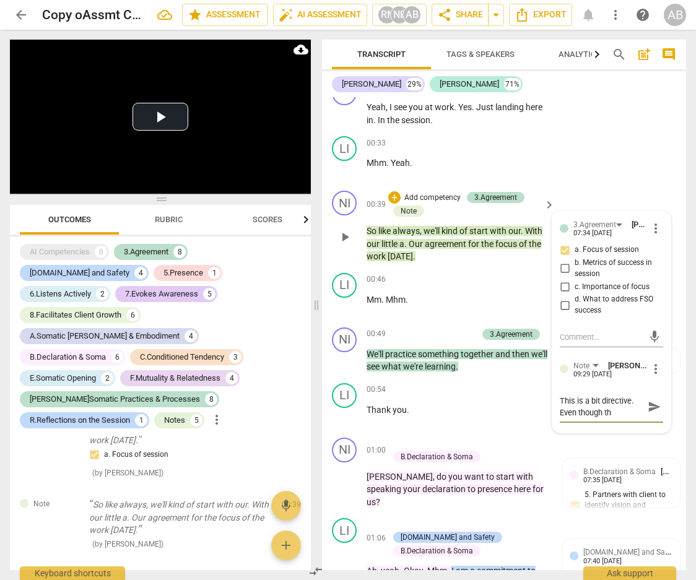
type textarea "This is a bit directive. Even though thi"
type textarea "This is a bit directive. Even though this"
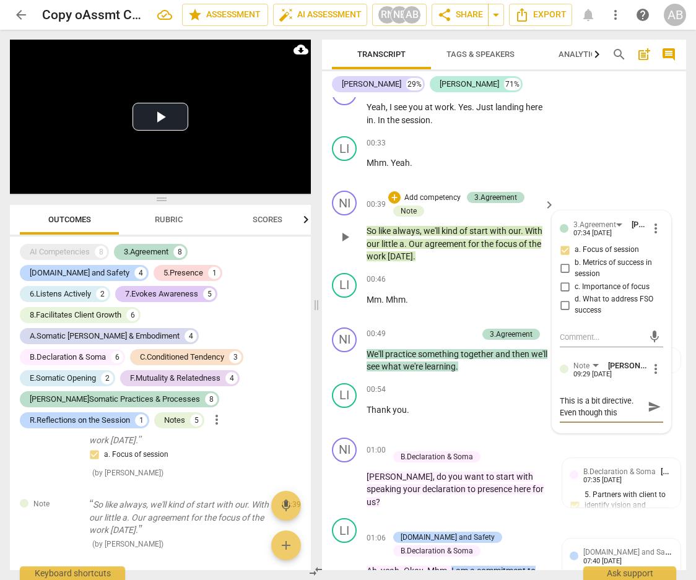
type textarea "This is a bit directive. Even though this s"
click at [67, 12] on h2 "Copy oAssmt C1_S18_SISCFINAL_NinaBrowne" at bounding box center [78, 14] width 73 height 15
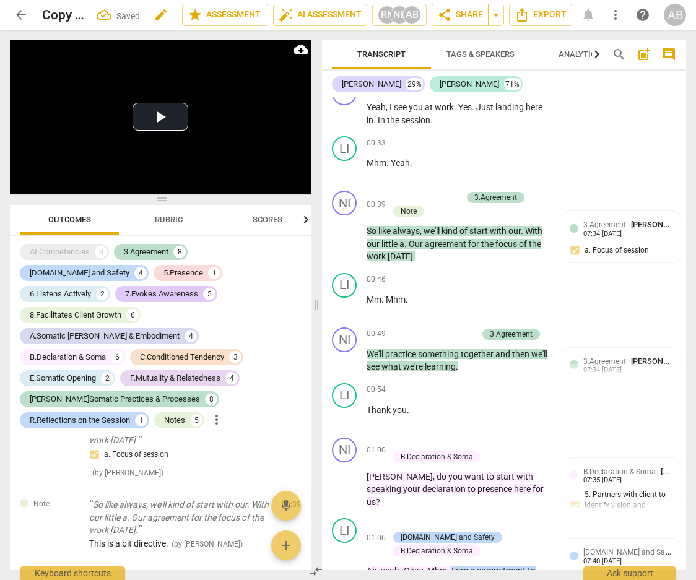
click at [158, 17] on span "edit" at bounding box center [161, 14] width 15 height 15
click at [627, 131] on div "NI play_arrow pause 00:28 + Add competency keyboard_arrow_right Yeah , I see yo…" at bounding box center [504, 104] width 364 height 56
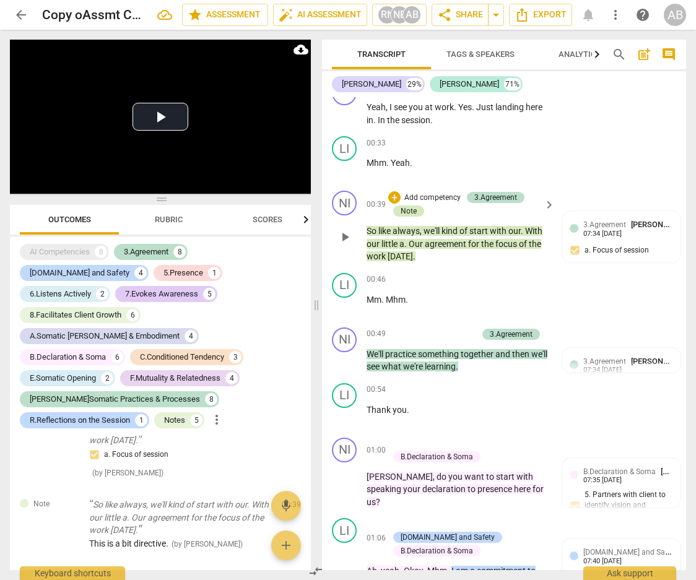
click at [412, 217] on div "Note" at bounding box center [409, 211] width 16 height 11
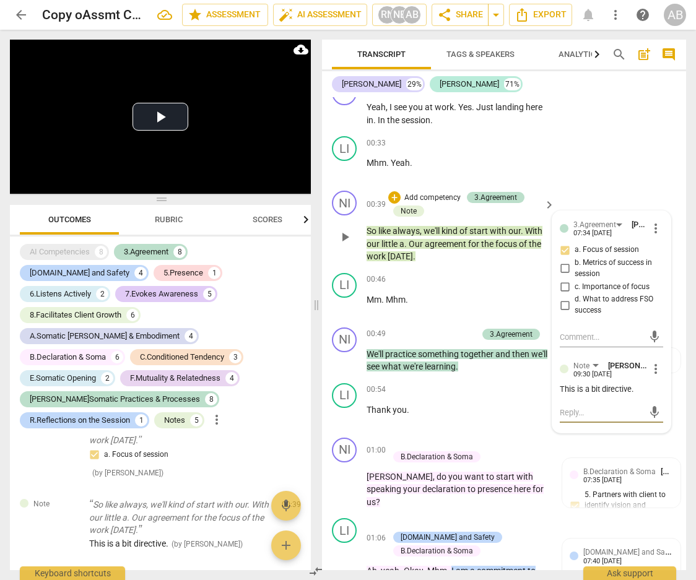
click at [618, 419] on textarea at bounding box center [602, 413] width 84 height 12
click at [638, 396] on div "This is a bit directive." at bounding box center [611, 390] width 103 height 12
click at [653, 377] on span "more_vert" at bounding box center [656, 369] width 15 height 15
click at [653, 382] on li "Edit" at bounding box center [664, 382] width 43 height 24
click at [632, 403] on textarea "This is a bit directive." at bounding box center [611, 397] width 103 height 12
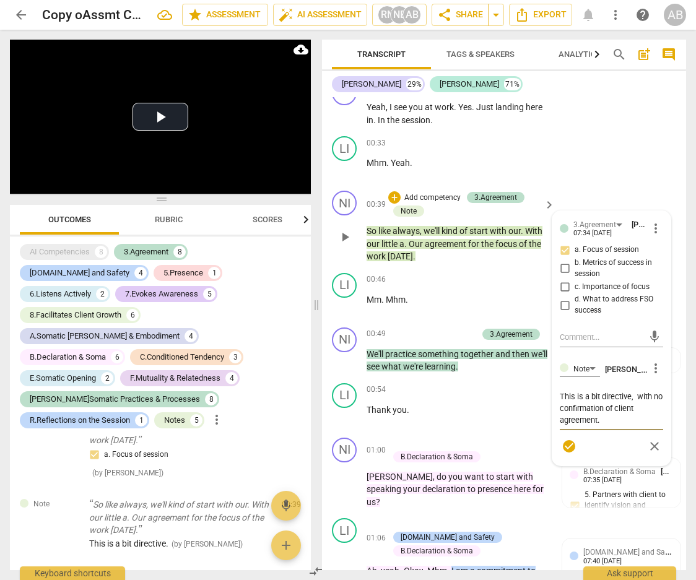
click at [565, 425] on span "check_circle" at bounding box center [569, 446] width 15 height 15
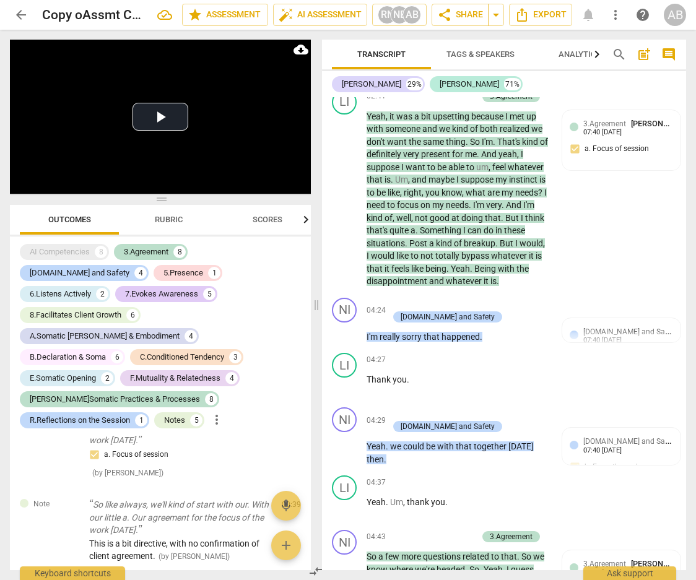
scroll to position [2856, 0]
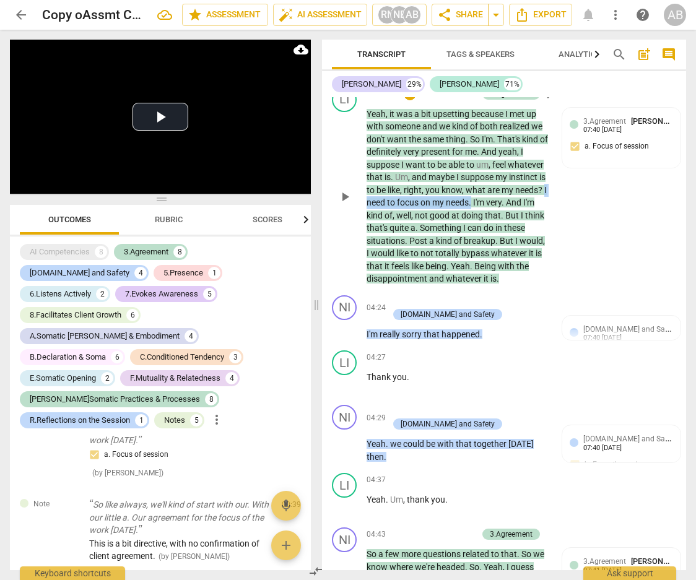
drag, startPoint x: 546, startPoint y: 201, endPoint x: 473, endPoint y: 215, distance: 74.5
click at [473, 215] on p "Yeah , it was a bit upsetting because I met up with someone and we kind of both…" at bounding box center [458, 197] width 182 height 178
click at [605, 238] on div "LI play_arrow pause 02:41 + Add competency 3.Agreement keyboard_arrow_right Yea…" at bounding box center [504, 186] width 364 height 208
drag, startPoint x: 499, startPoint y: 191, endPoint x: 471, endPoint y: 215, distance: 37.0
click at [471, 216] on p "Yeah , it was a bit upsetting because I met up with someone and we kind of both…" at bounding box center [458, 197] width 182 height 178
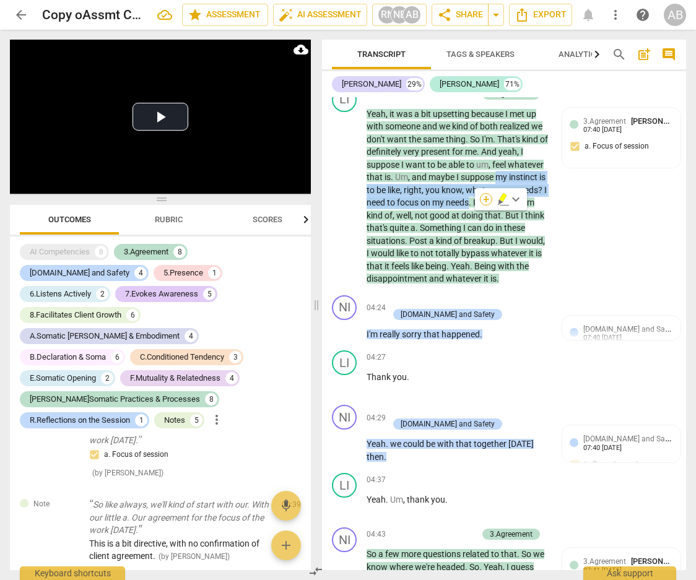
click at [486, 203] on div "+" at bounding box center [486, 199] width 12 height 12
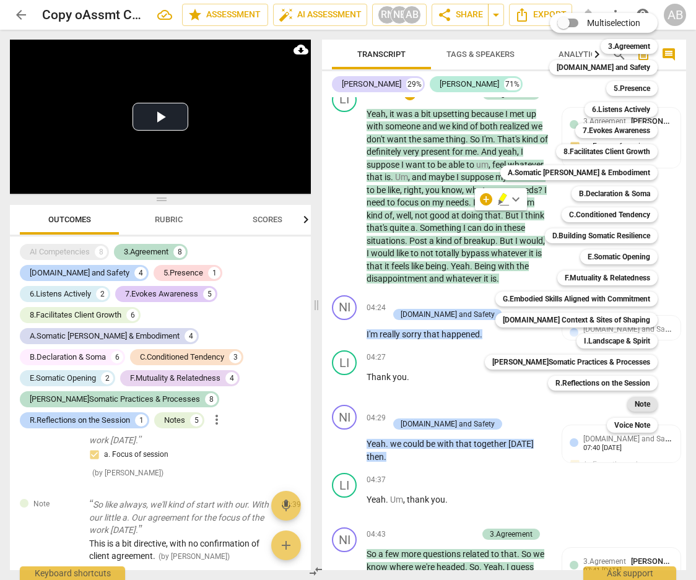
click at [639, 402] on b "Note" at bounding box center [642, 404] width 15 height 15
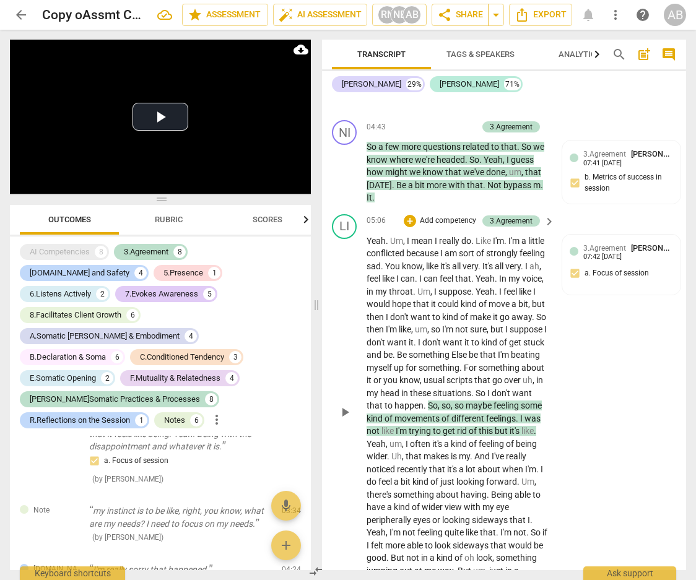
scroll to position [3278, 0]
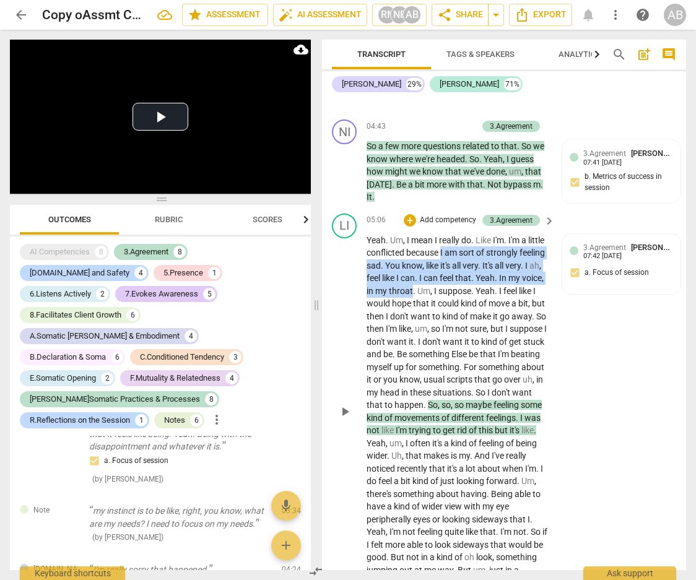
drag, startPoint x: 442, startPoint y: 252, endPoint x: 412, endPoint y: 286, distance: 45.2
click at [412, 286] on p "Yeah . Um , I mean I really do . Like I'm . I'm a little conflicted because I a…" at bounding box center [458, 412] width 182 height 356
click at [425, 279] on div "+" at bounding box center [423, 275] width 12 height 12
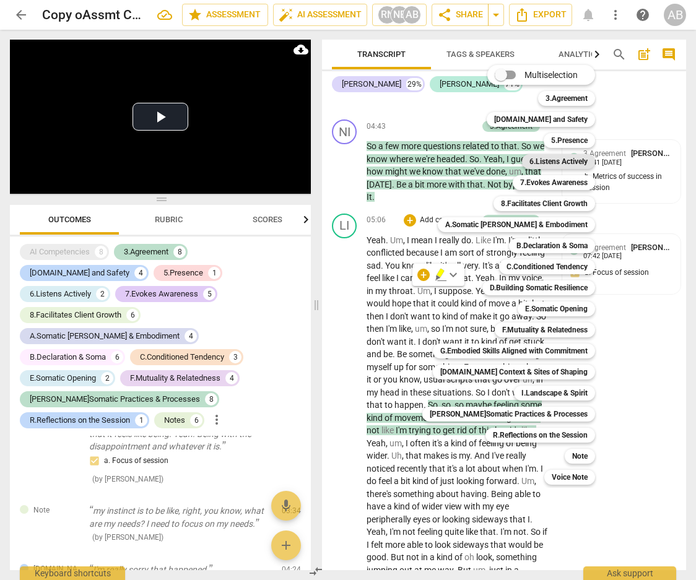
click at [556, 165] on b "6.Listens Actively" at bounding box center [559, 161] width 58 height 15
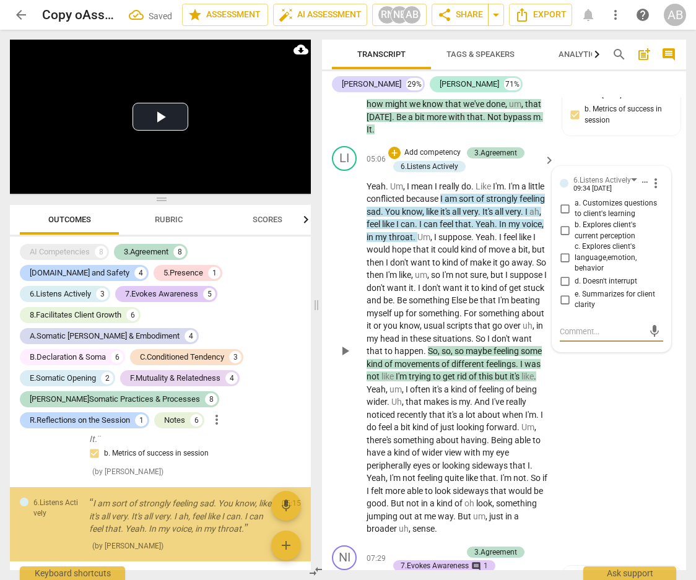
scroll to position [1169, 0]
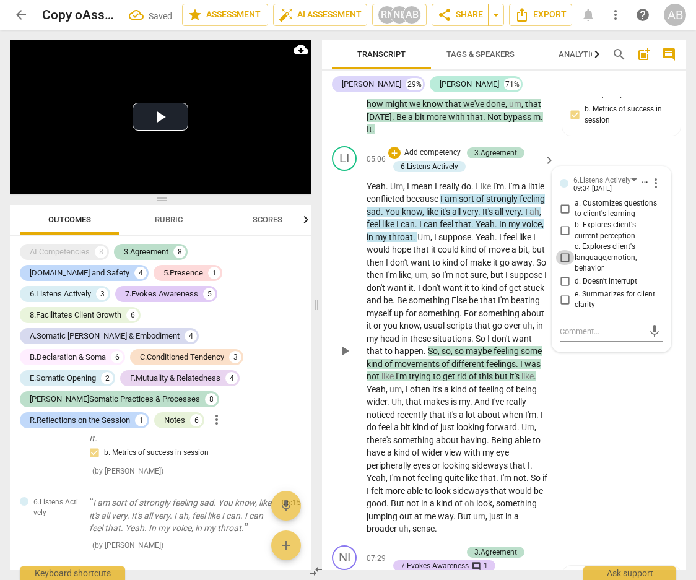
click at [566, 260] on input "c. Explores client's language,emotion, behavior" at bounding box center [565, 257] width 20 height 15
click at [585, 331] on textarea at bounding box center [602, 332] width 84 height 12
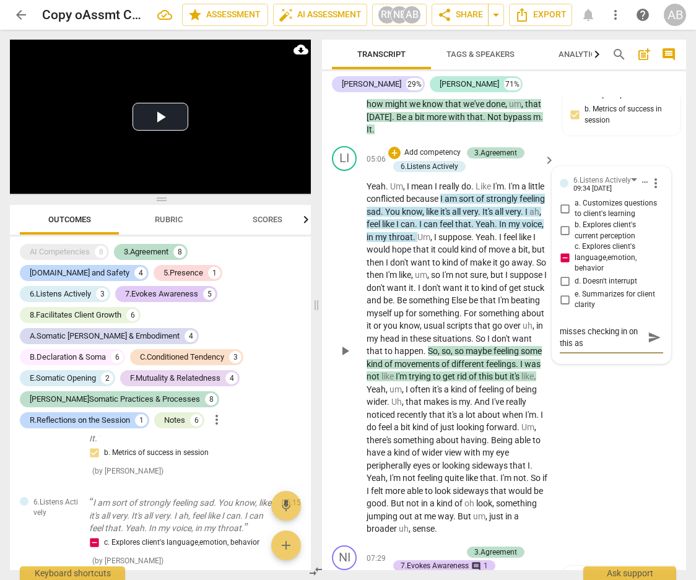
scroll to position [0, 0]
drag, startPoint x: 631, startPoint y: 341, endPoint x: 579, endPoint y: 330, distance: 52.7
click at [576, 337] on textarea "misses checking in on this as a baseline" at bounding box center [602, 338] width 84 height 24
click at [652, 334] on span "send" at bounding box center [655, 332] width 14 height 14
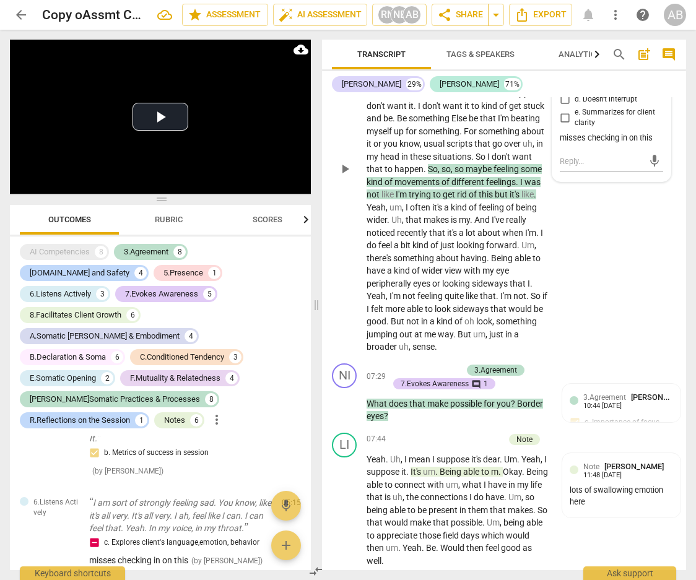
scroll to position [3533, 0]
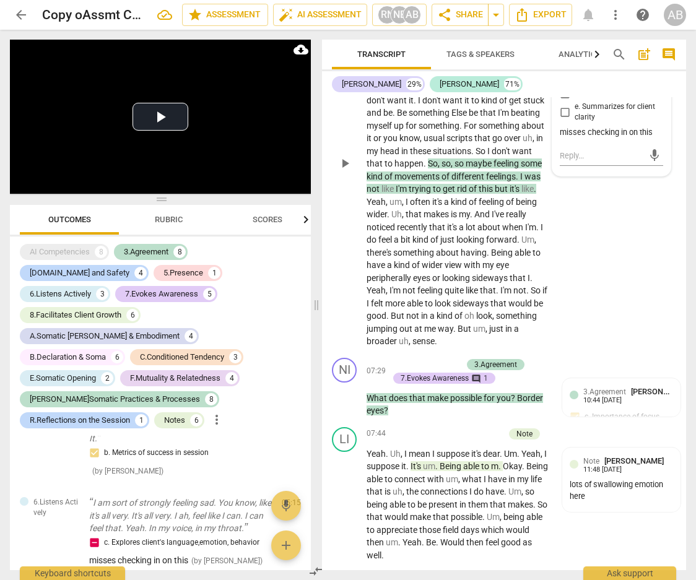
click at [613, 308] on div "LI play_arrow pause 05:06 + Add competency 3.Agreement 6.Listens Actively keybo…" at bounding box center [504, 154] width 364 height 400
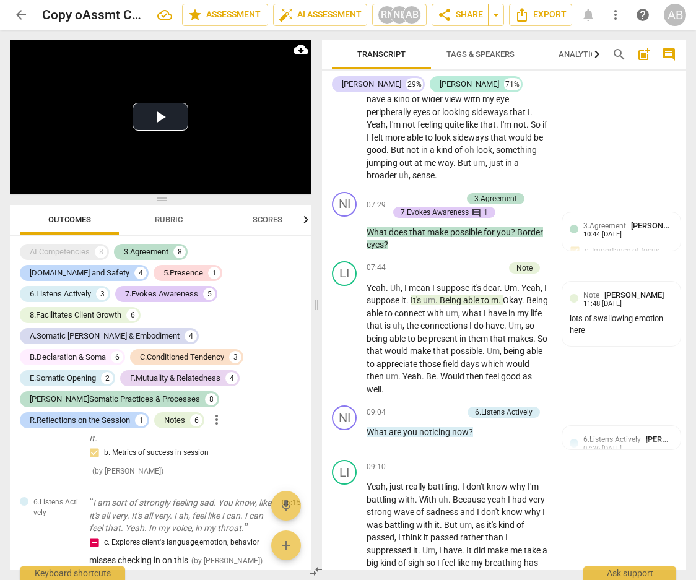
scroll to position [3702, 0]
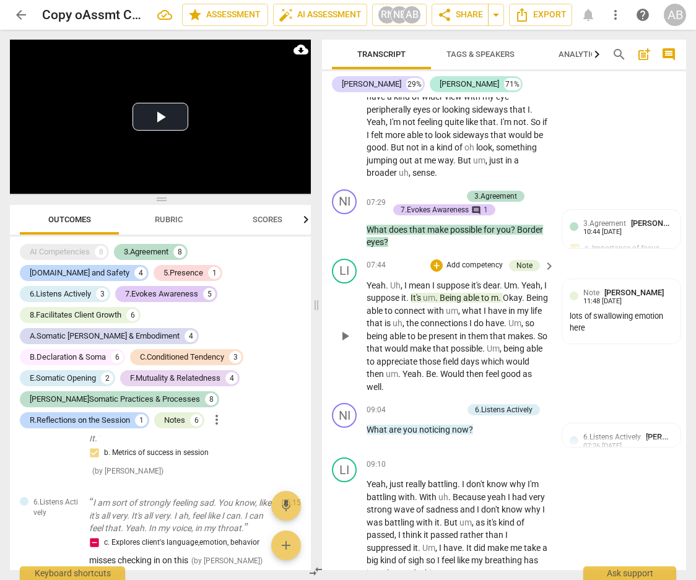
click at [342, 339] on span "play_arrow" at bounding box center [345, 336] width 15 height 15
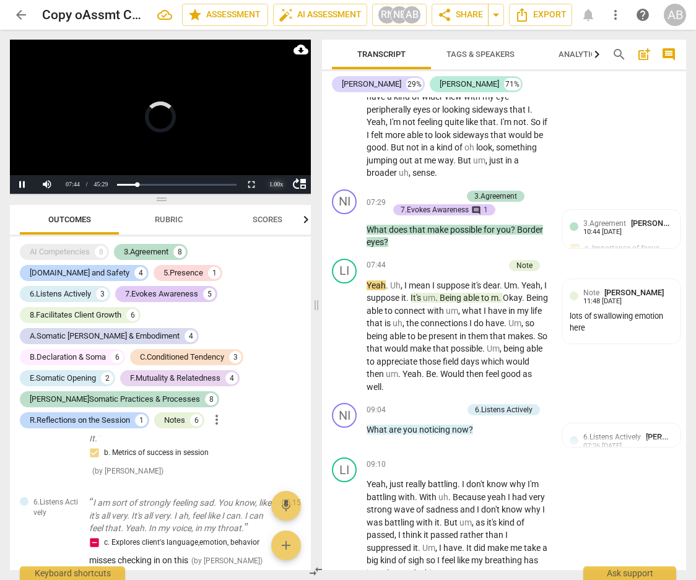
click at [277, 183] on div "1.00 x" at bounding box center [276, 184] width 25 height 19
click at [271, 155] on li "1.5x" at bounding box center [276, 156] width 25 height 14
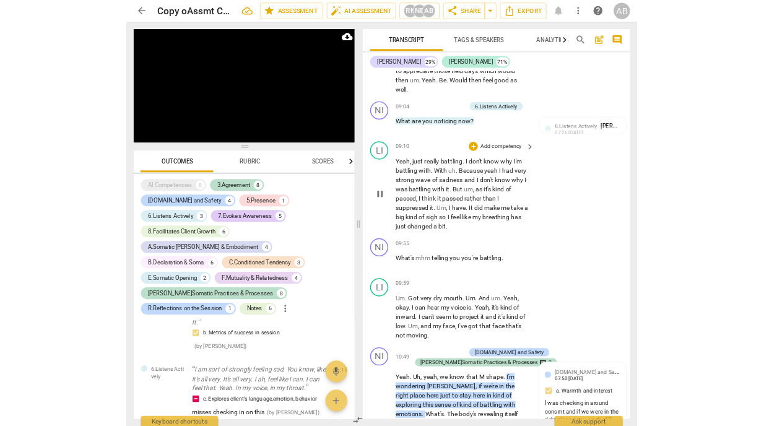
scroll to position [3972, 0]
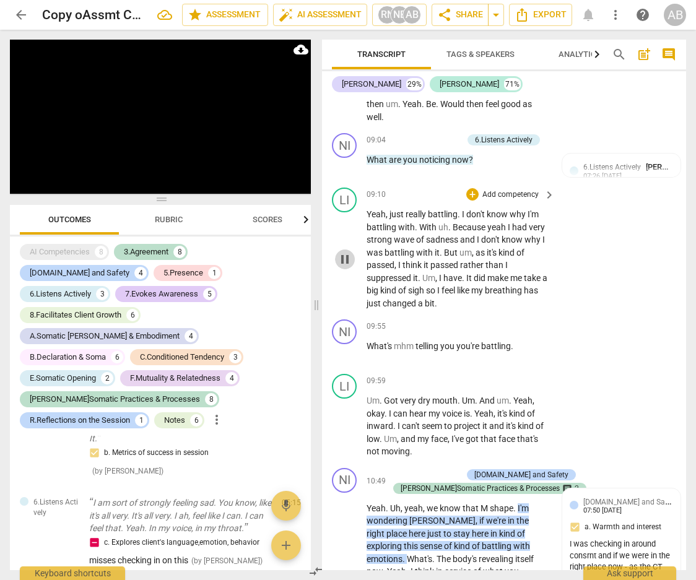
click at [347, 257] on span "pause" at bounding box center [345, 259] width 15 height 15
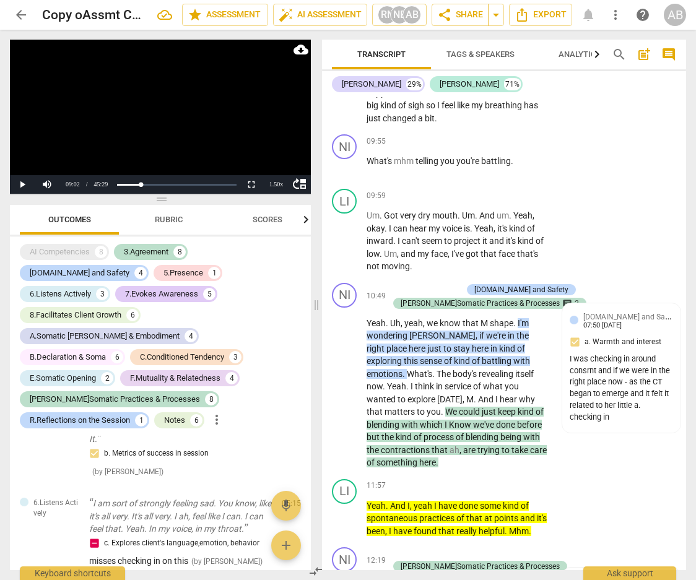
scroll to position [4158, 0]
